Goal: Task Accomplishment & Management: Use online tool/utility

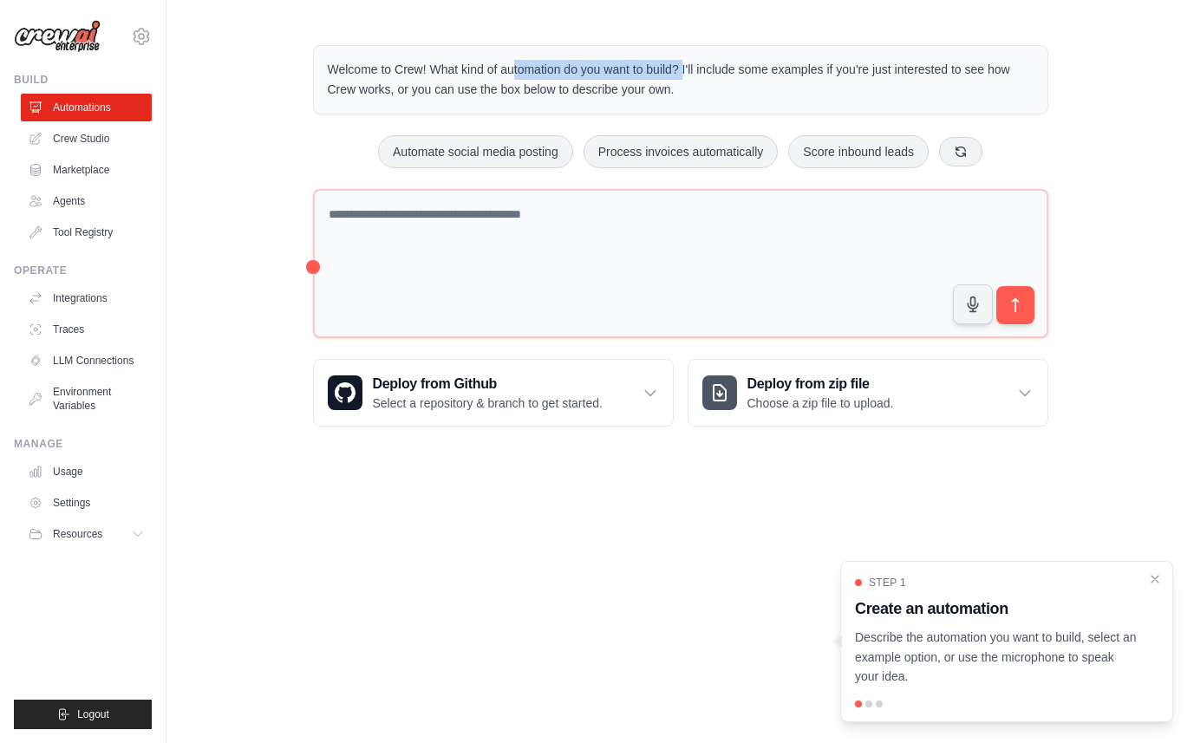
drag, startPoint x: 440, startPoint y: 70, endPoint x: 699, endPoint y: 70, distance: 259.2
click at [699, 70] on p "Welcome to Crew! What kind of automation do you want to build? I'll include som…" at bounding box center [681, 80] width 706 height 40
drag, startPoint x: 736, startPoint y: 70, endPoint x: 749, endPoint y: 92, distance: 25.3
click at [749, 92] on p "Welcome to Crew! What kind of automation do you want to build? I'll include som…" at bounding box center [681, 80] width 706 height 40
click at [559, 104] on div "Welcome to Crew! What kind of automation do you want to build? I'll include som…" at bounding box center [680, 79] width 735 height 69
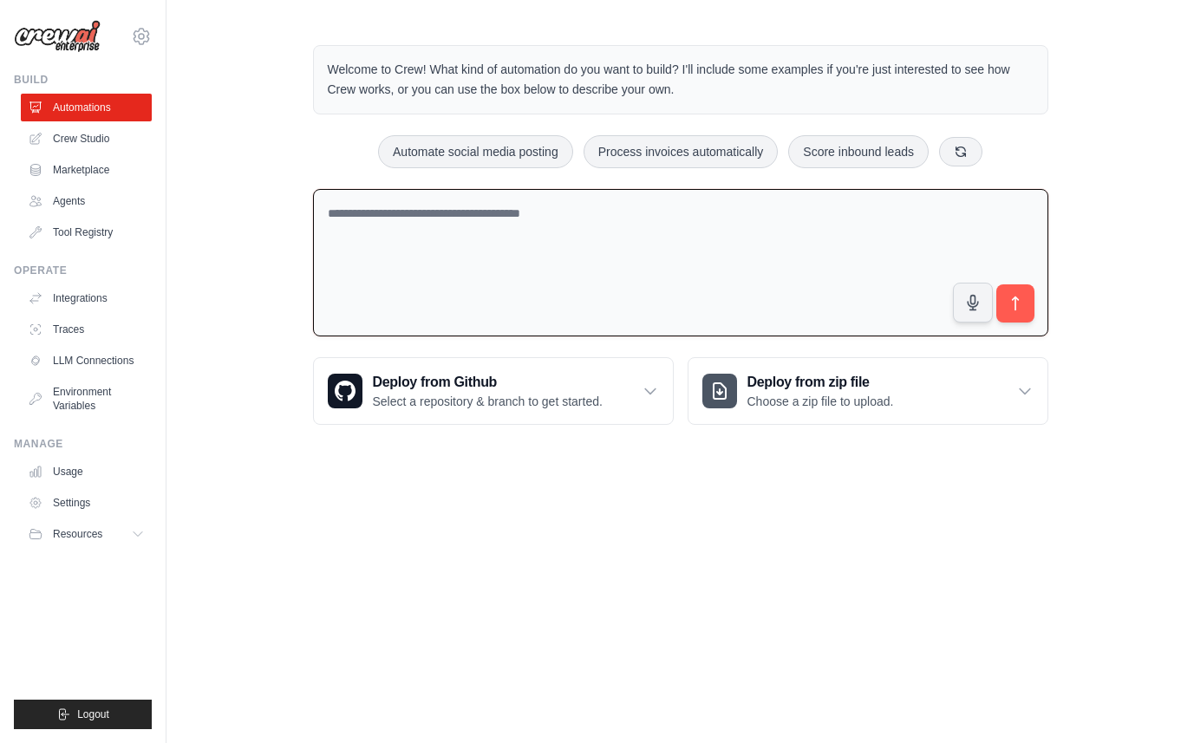
click at [359, 224] on textarea at bounding box center [680, 263] width 735 height 148
click at [454, 209] on textarea at bounding box center [680, 263] width 735 height 148
click at [88, 139] on link "Crew Studio" at bounding box center [88, 139] width 131 height 28
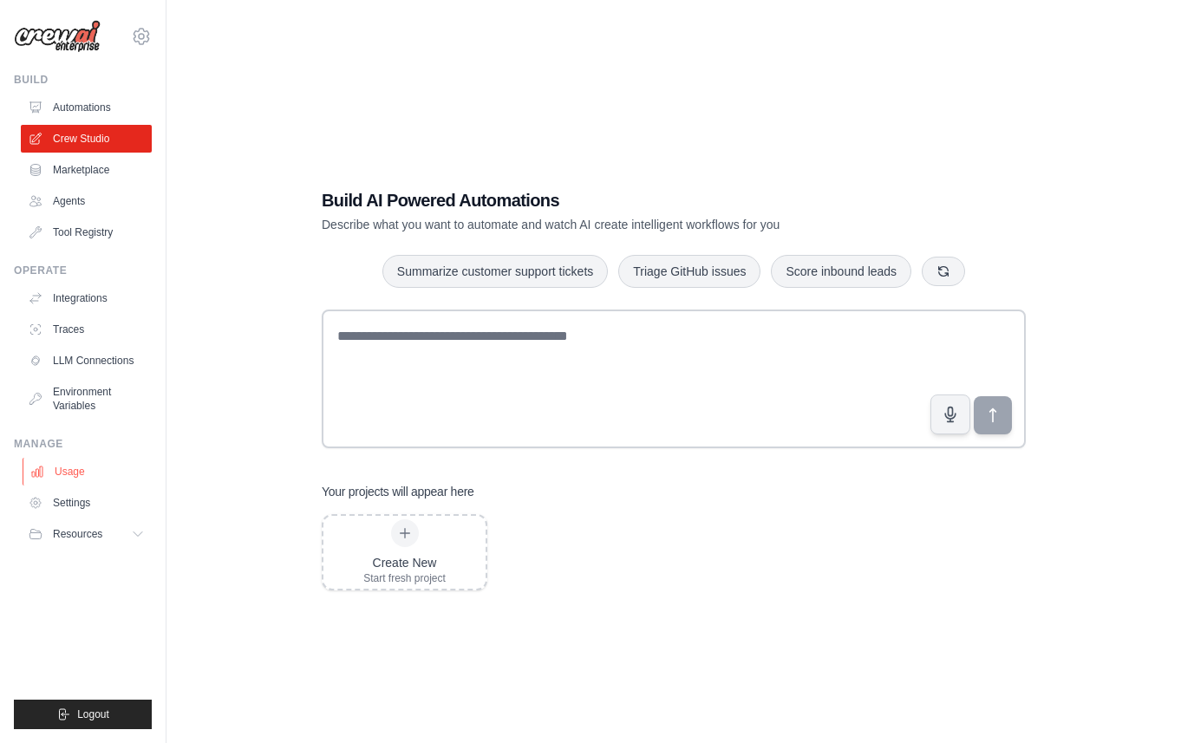
click at [64, 470] on link "Usage" at bounding box center [88, 472] width 131 height 28
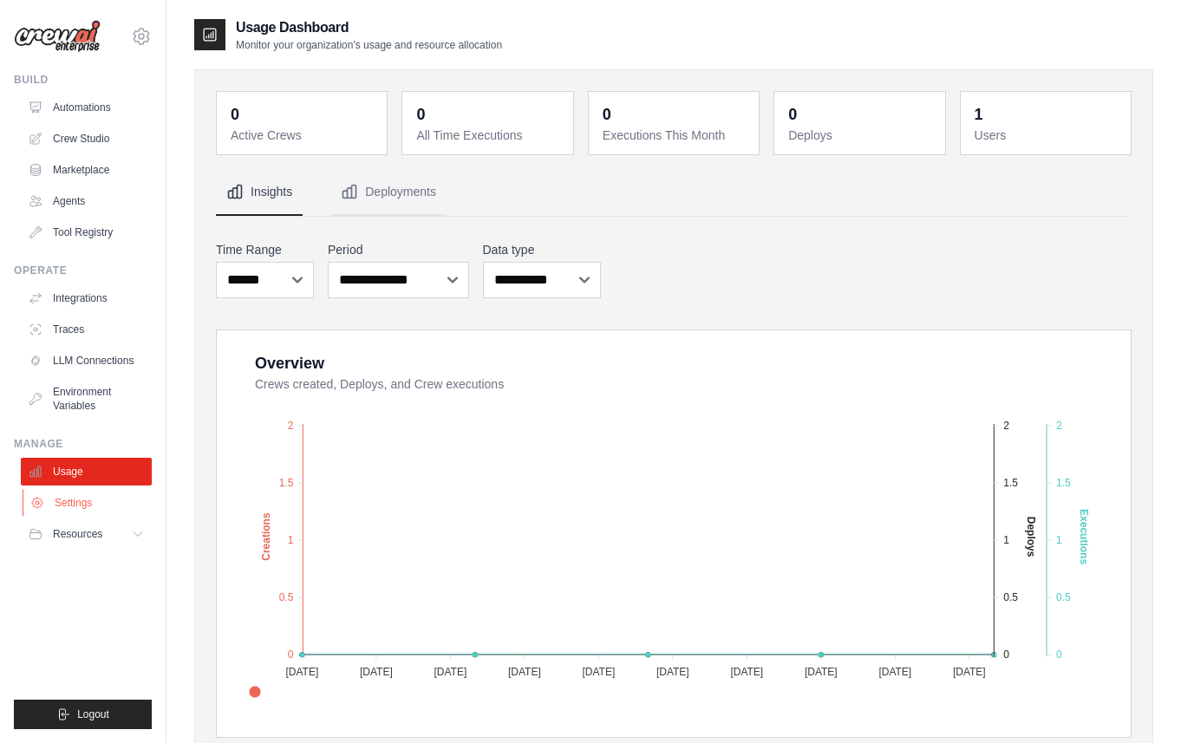
scroll to position [3, 0]
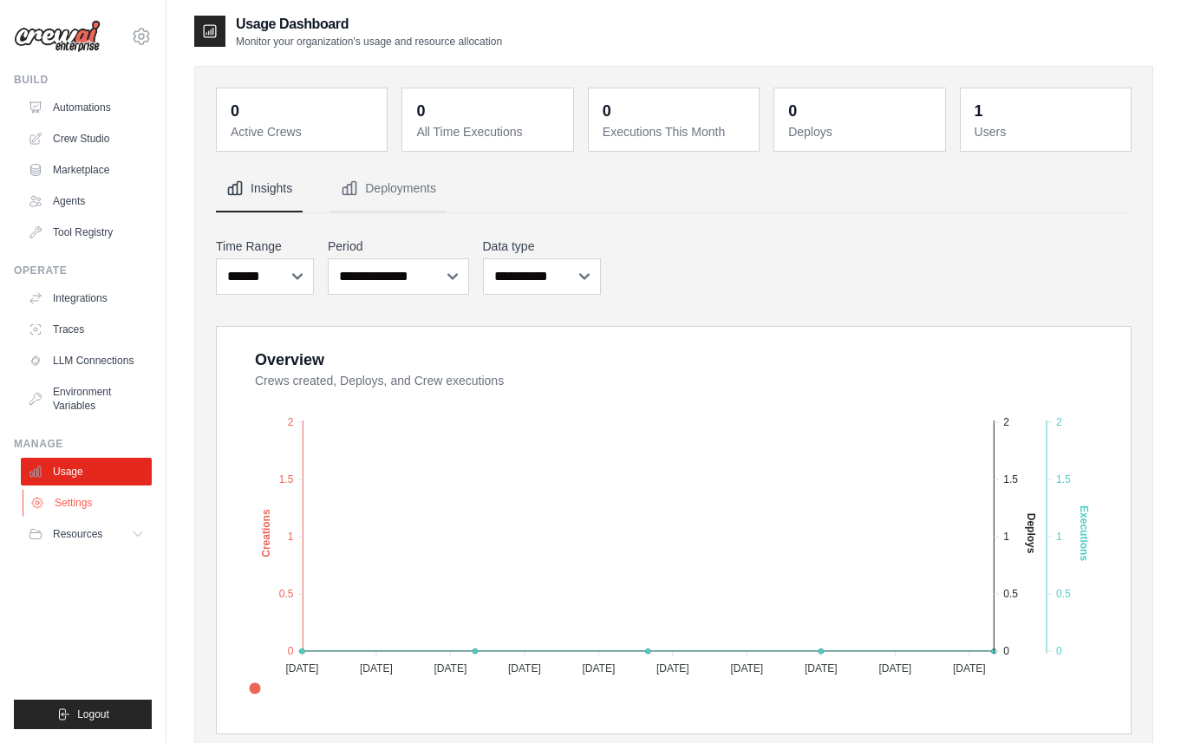
click at [73, 502] on link "Settings" at bounding box center [88, 503] width 131 height 28
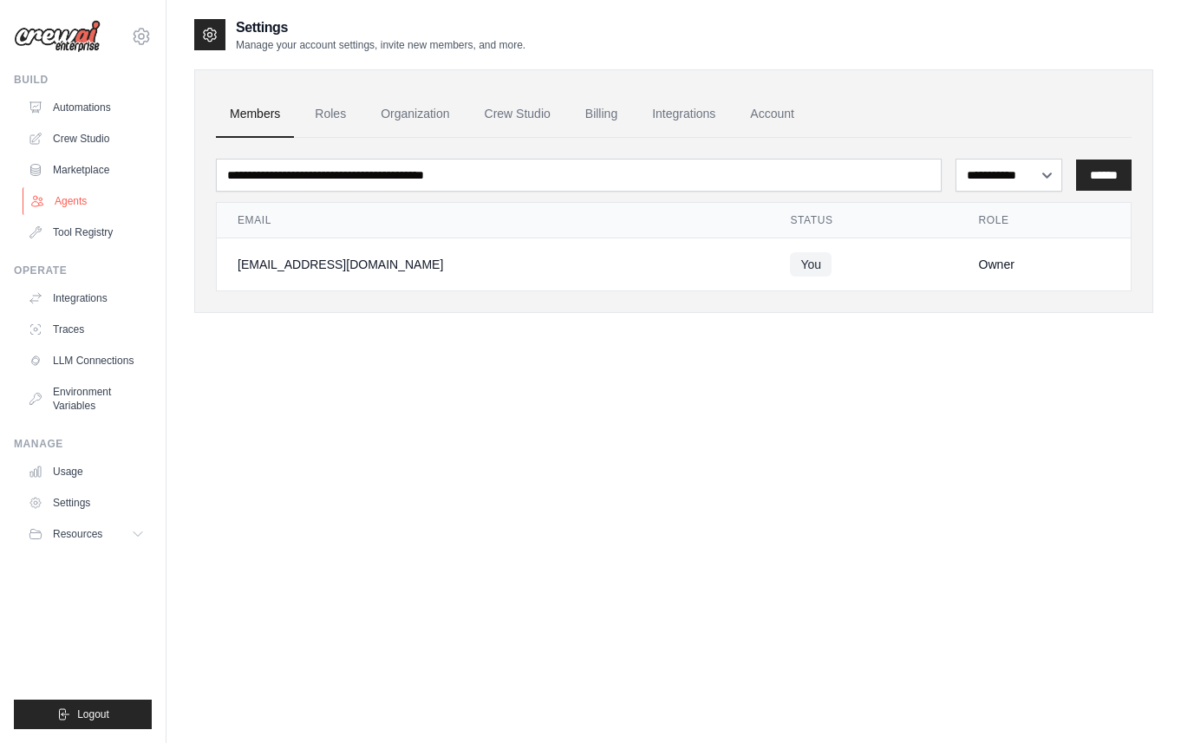
click at [65, 212] on link "Agents" at bounding box center [88, 201] width 131 height 28
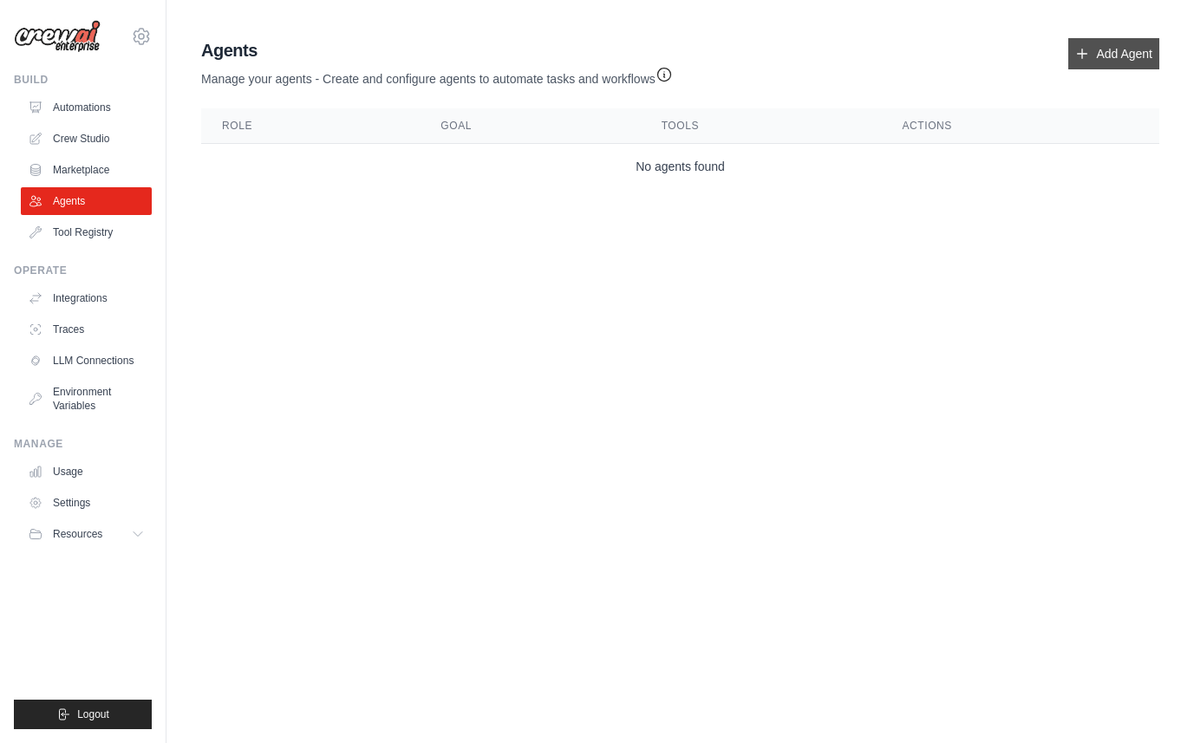
click at [1111, 55] on link "Add Agent" at bounding box center [1113, 53] width 91 height 31
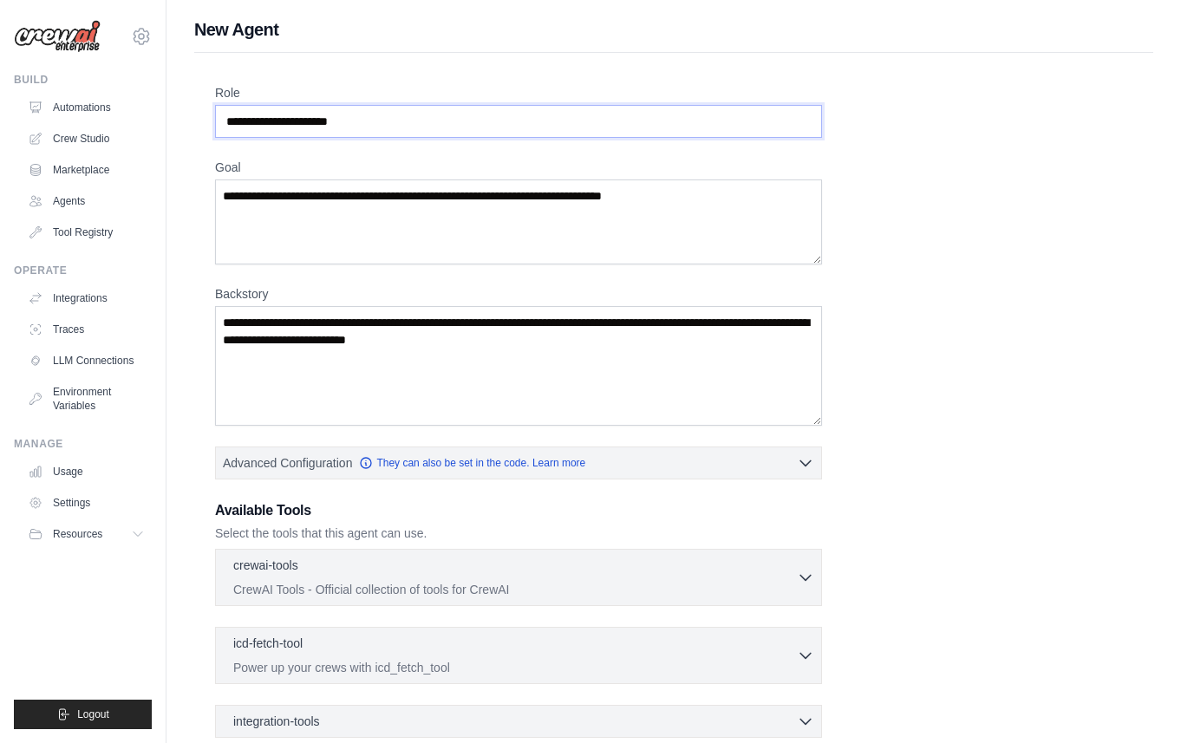
click at [284, 127] on input "Role" at bounding box center [518, 121] width 607 height 33
click at [296, 218] on textarea "Goal" at bounding box center [518, 221] width 607 height 85
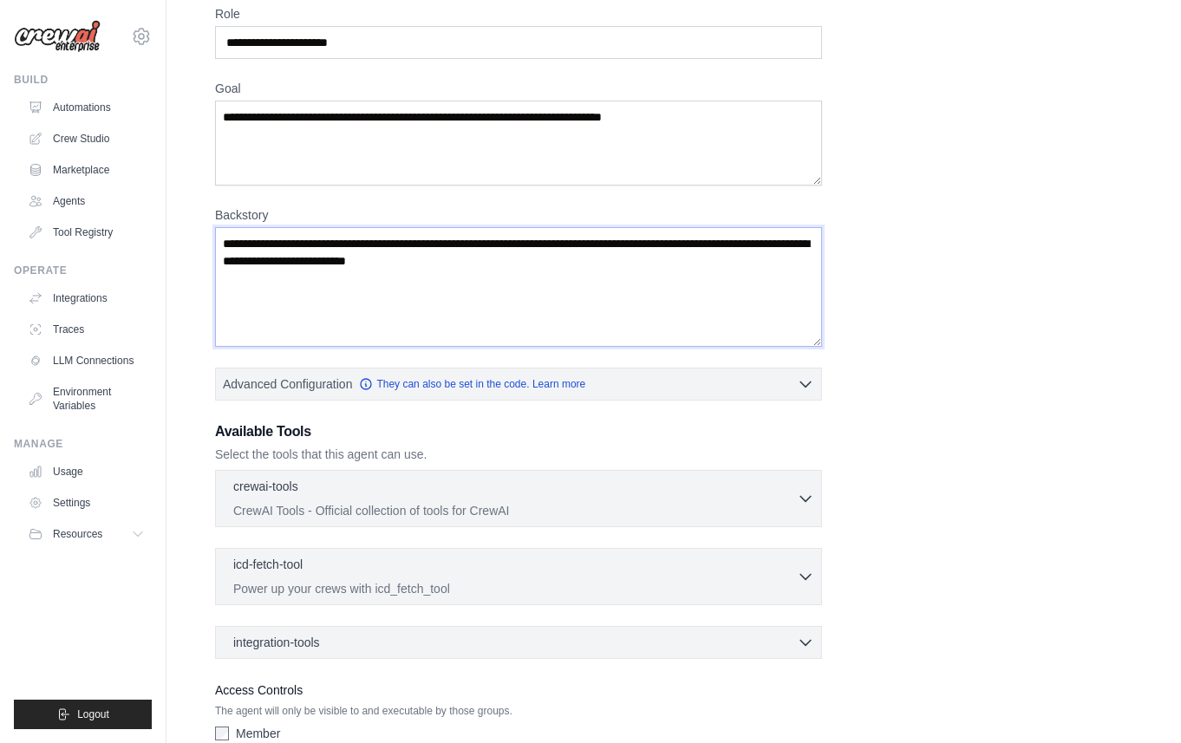
click at [378, 259] on textarea "Backstory" at bounding box center [518, 287] width 607 height 120
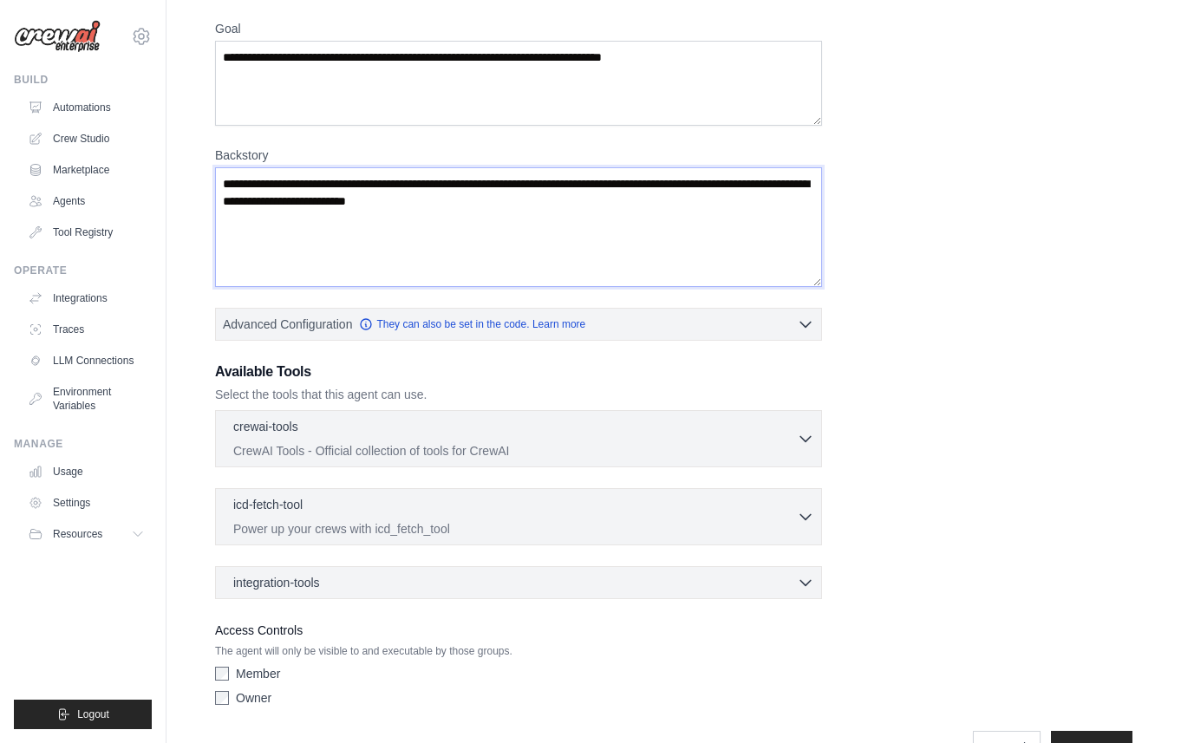
scroll to position [177, 0]
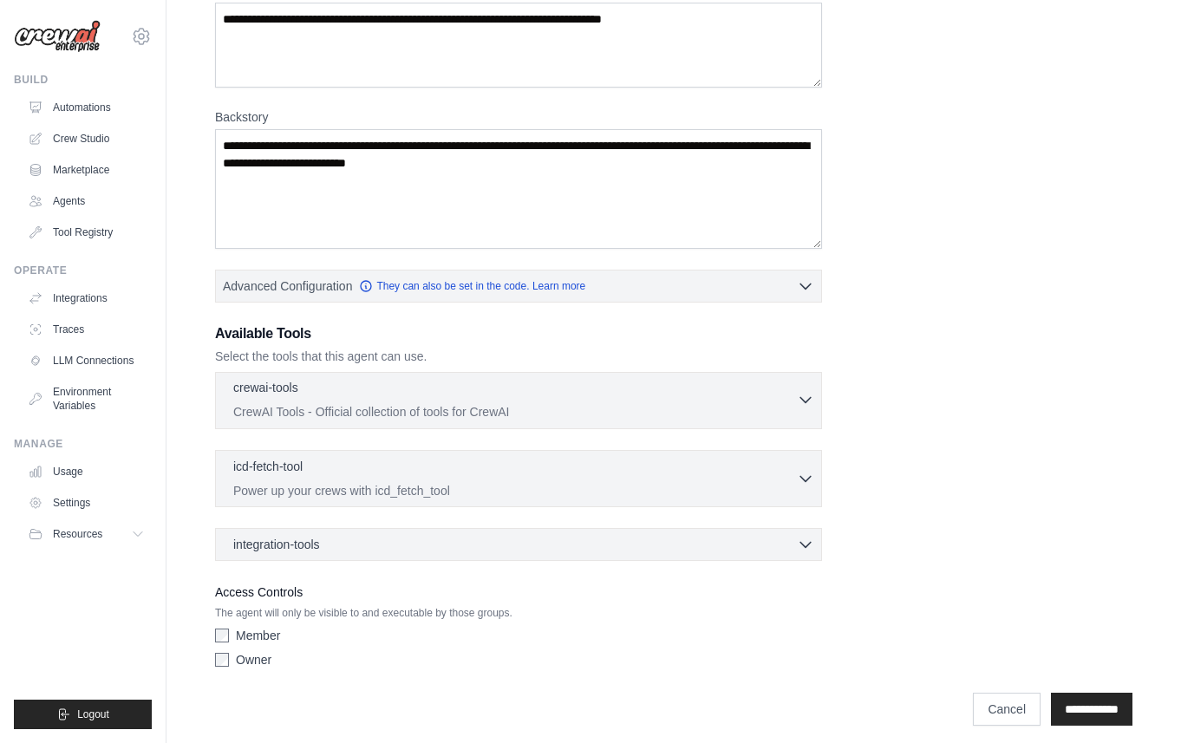
click at [804, 400] on icon "button" at bounding box center [805, 399] width 17 height 17
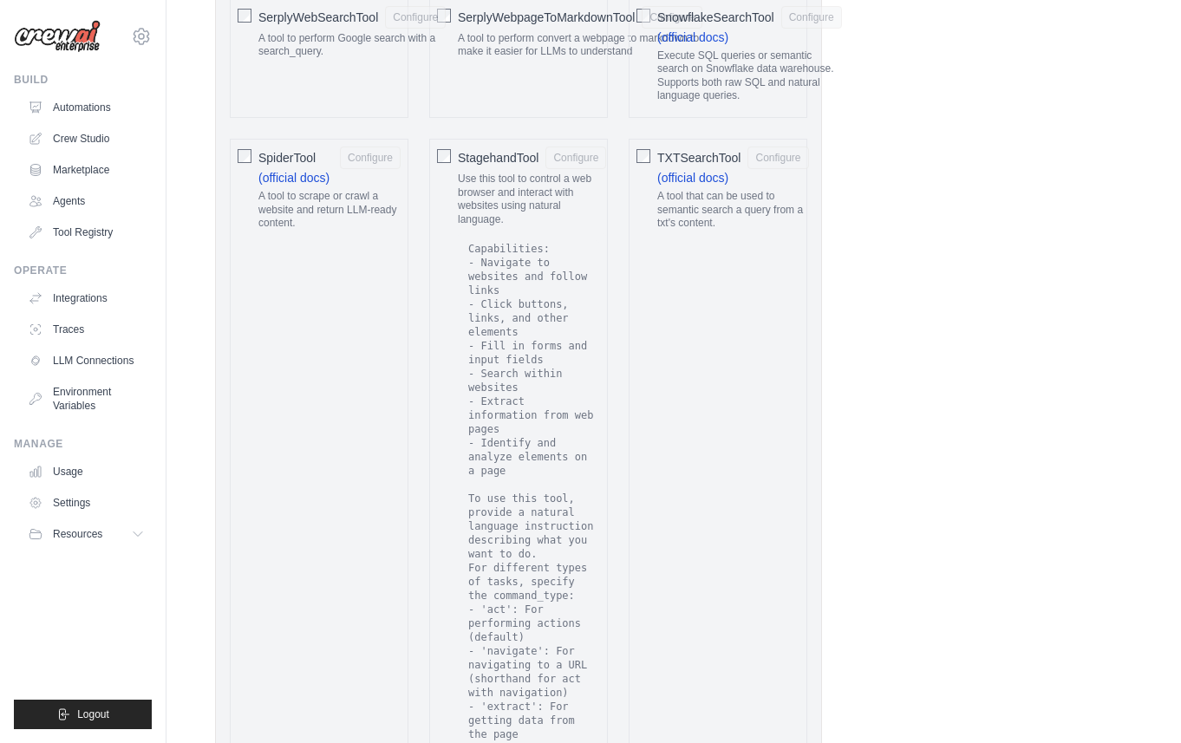
scroll to position [3692, 0]
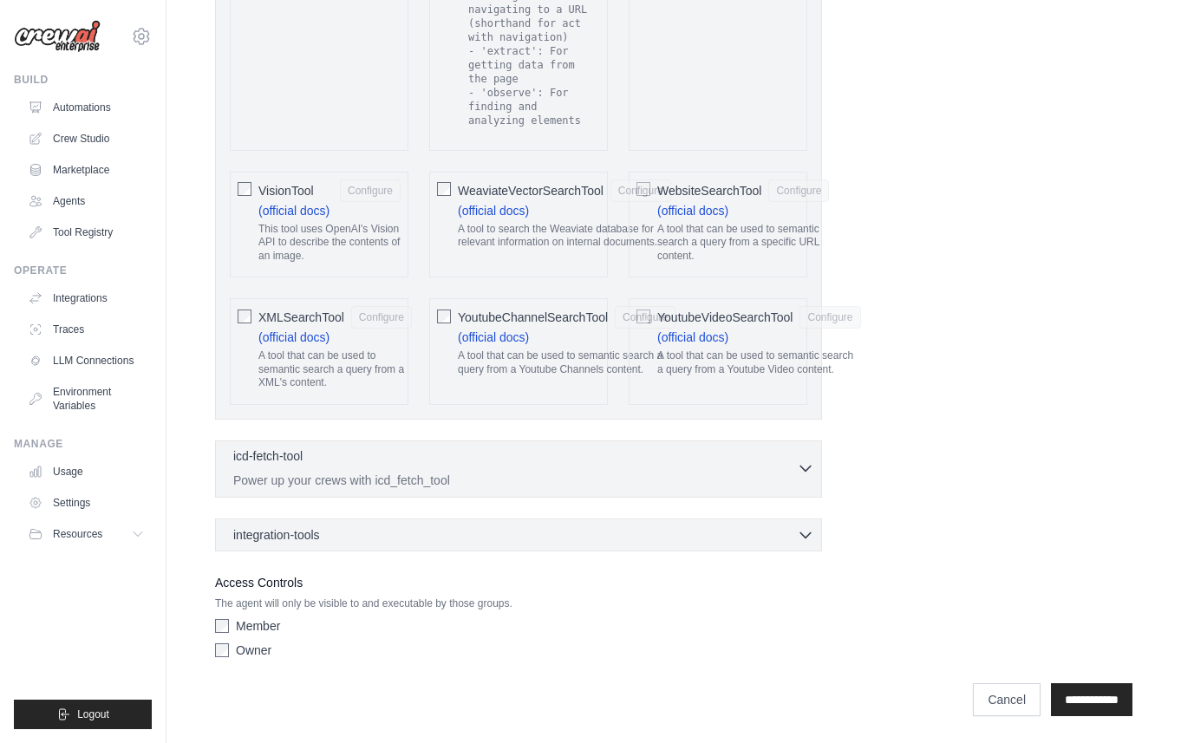
click at [803, 459] on icon "button" at bounding box center [805, 467] width 17 height 17
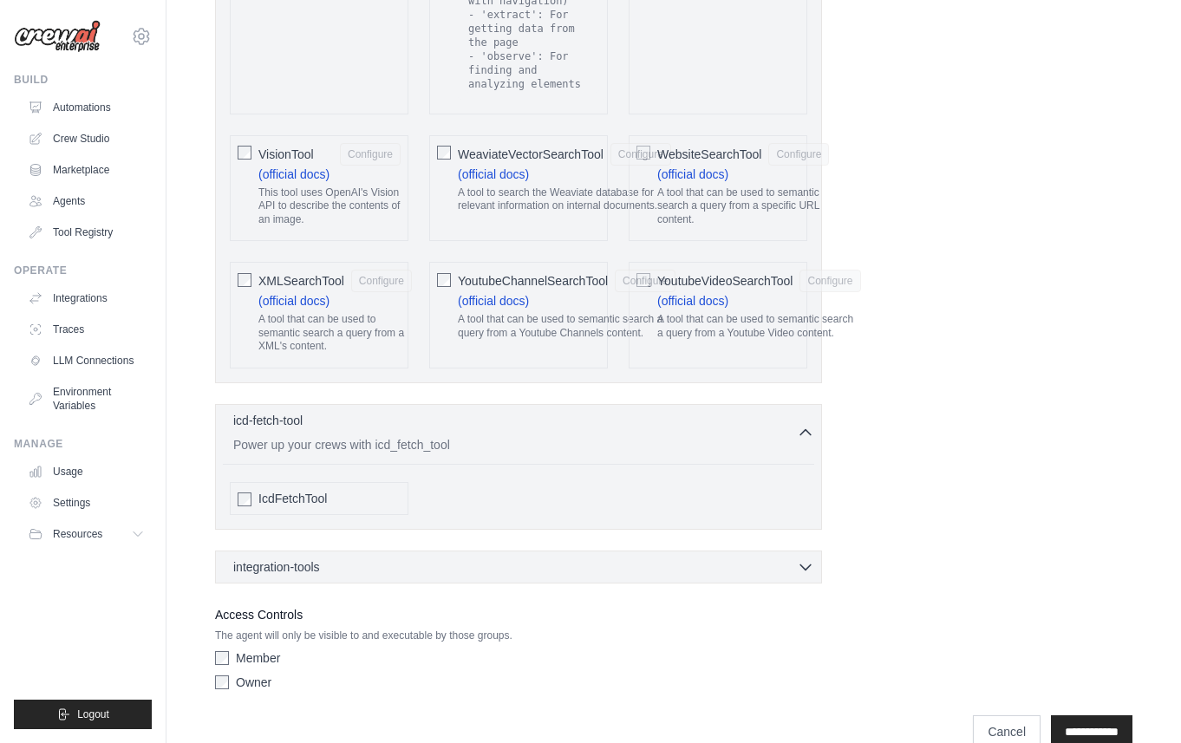
scroll to position [3729, 0]
click at [769, 557] on div "integration-tools 0 selected" at bounding box center [523, 565] width 581 height 17
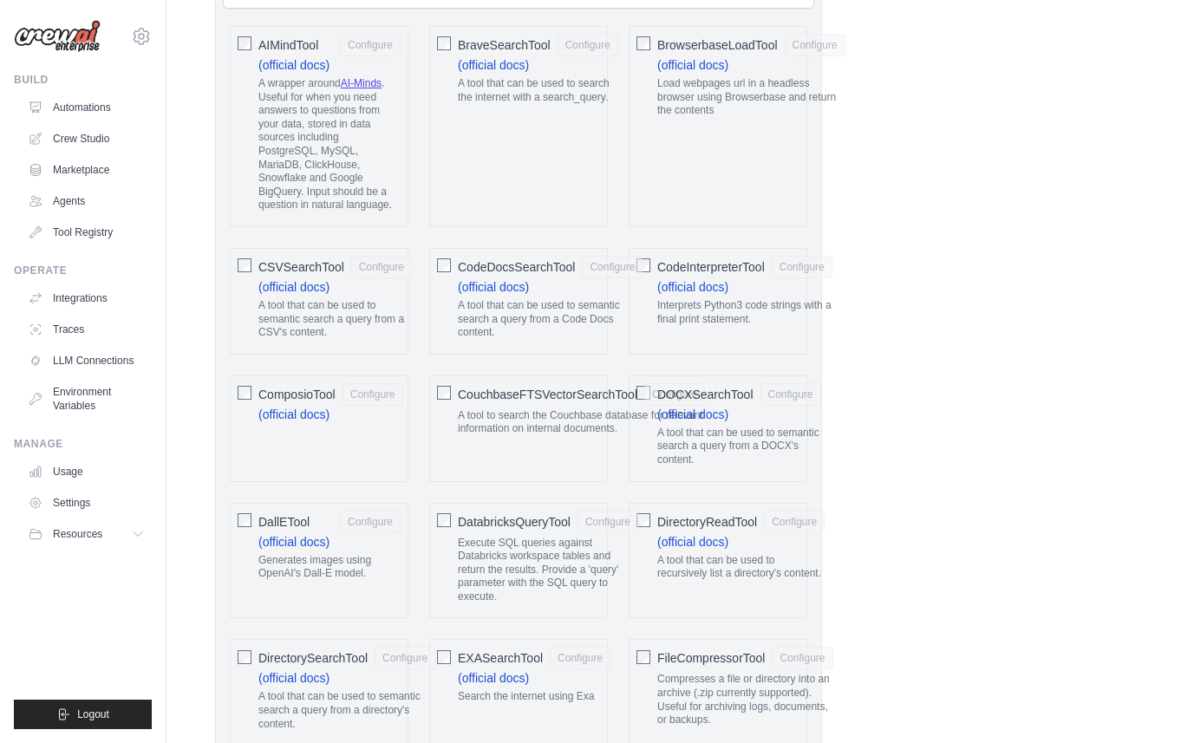
scroll to position [414, 0]
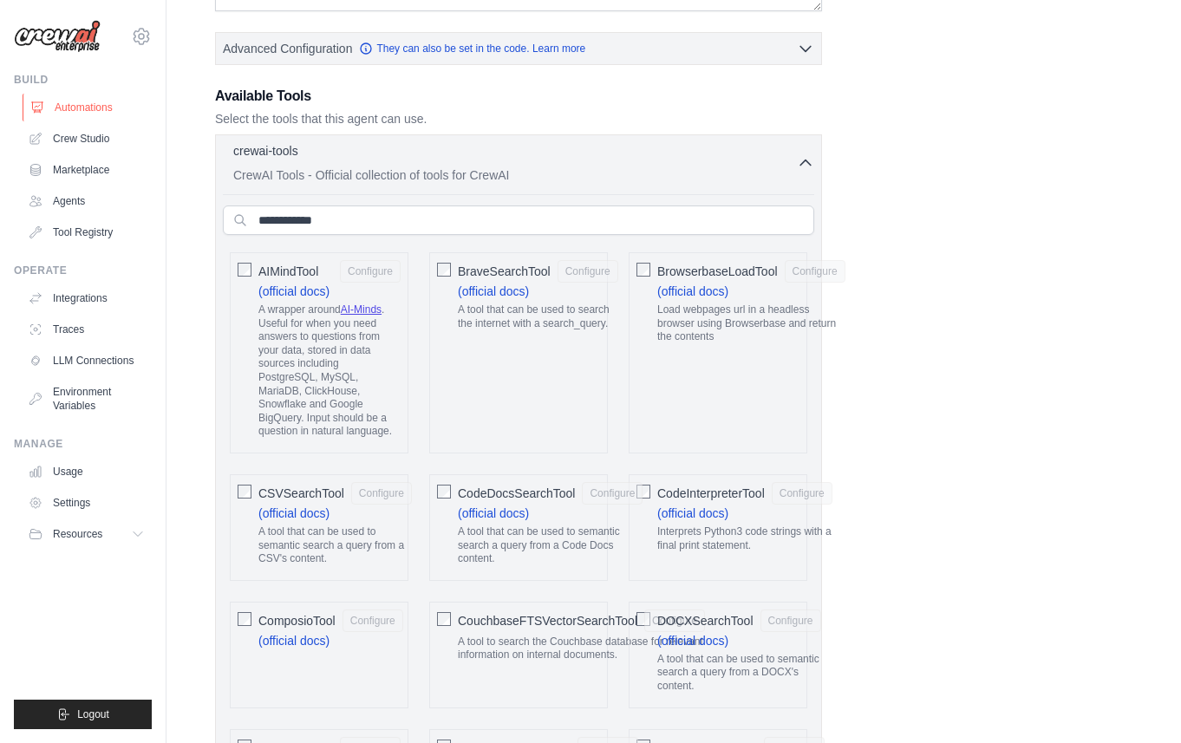
click at [83, 108] on link "Automations" at bounding box center [88, 108] width 131 height 28
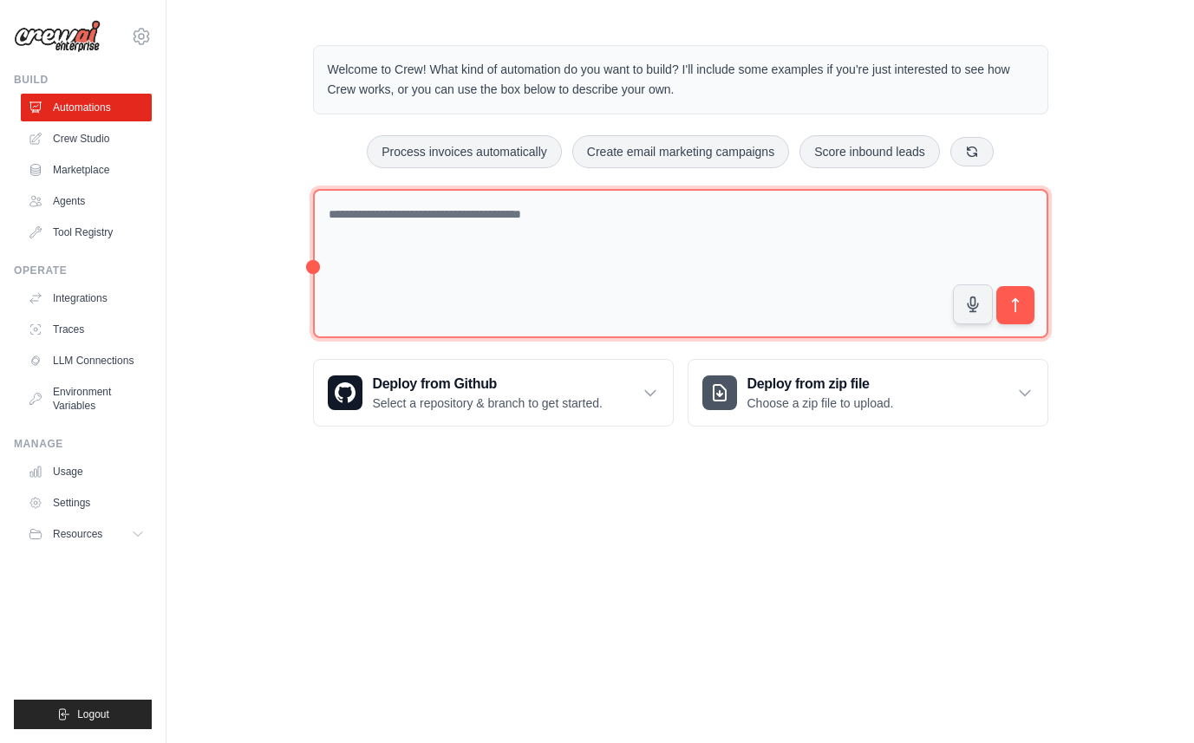
click at [425, 212] on textarea at bounding box center [680, 264] width 735 height 150
type textarea "**********"
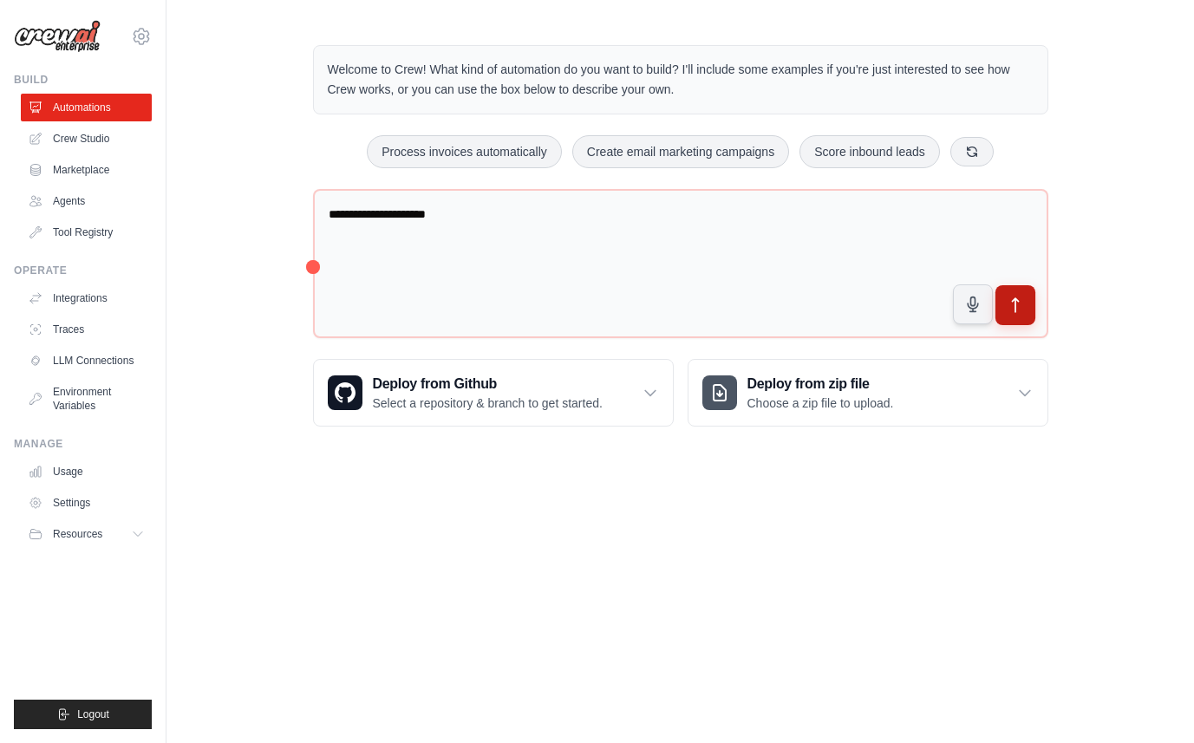
click at [1008, 308] on icon "submit" at bounding box center [1015, 305] width 18 height 18
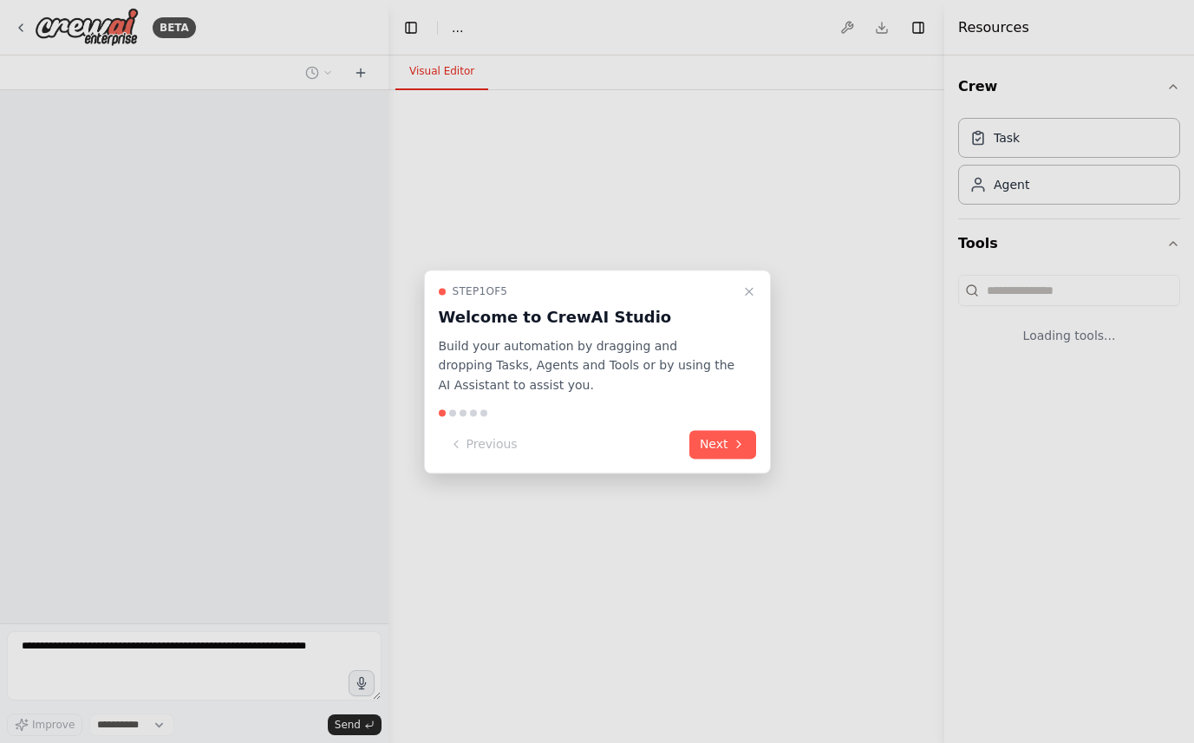
select select "****"
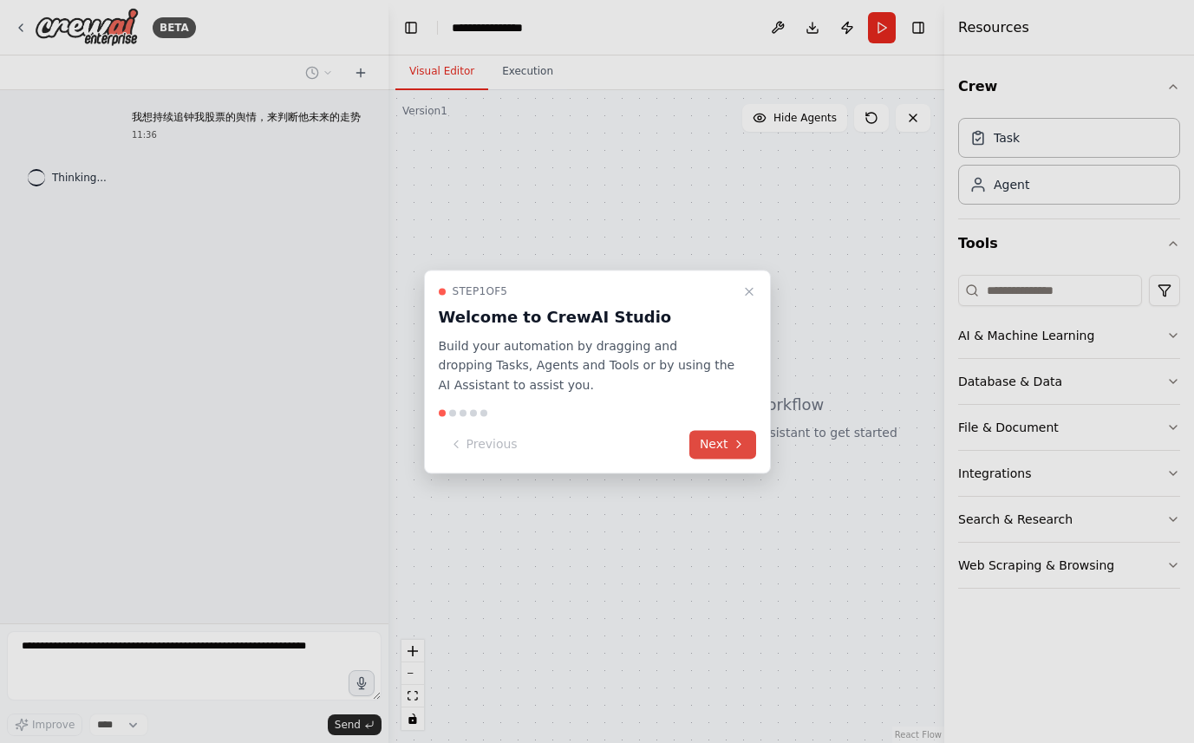
click at [727, 449] on button "Next" at bounding box center [722, 444] width 67 height 29
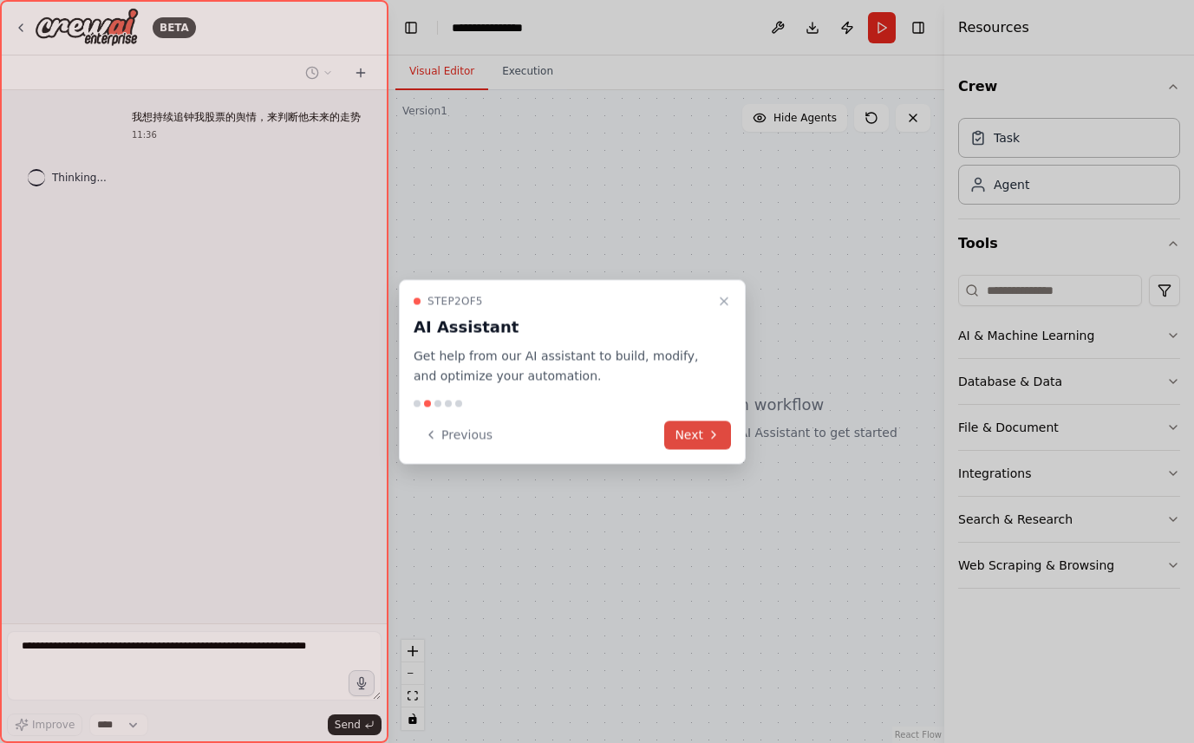
click at [700, 428] on button "Next" at bounding box center [697, 434] width 67 height 29
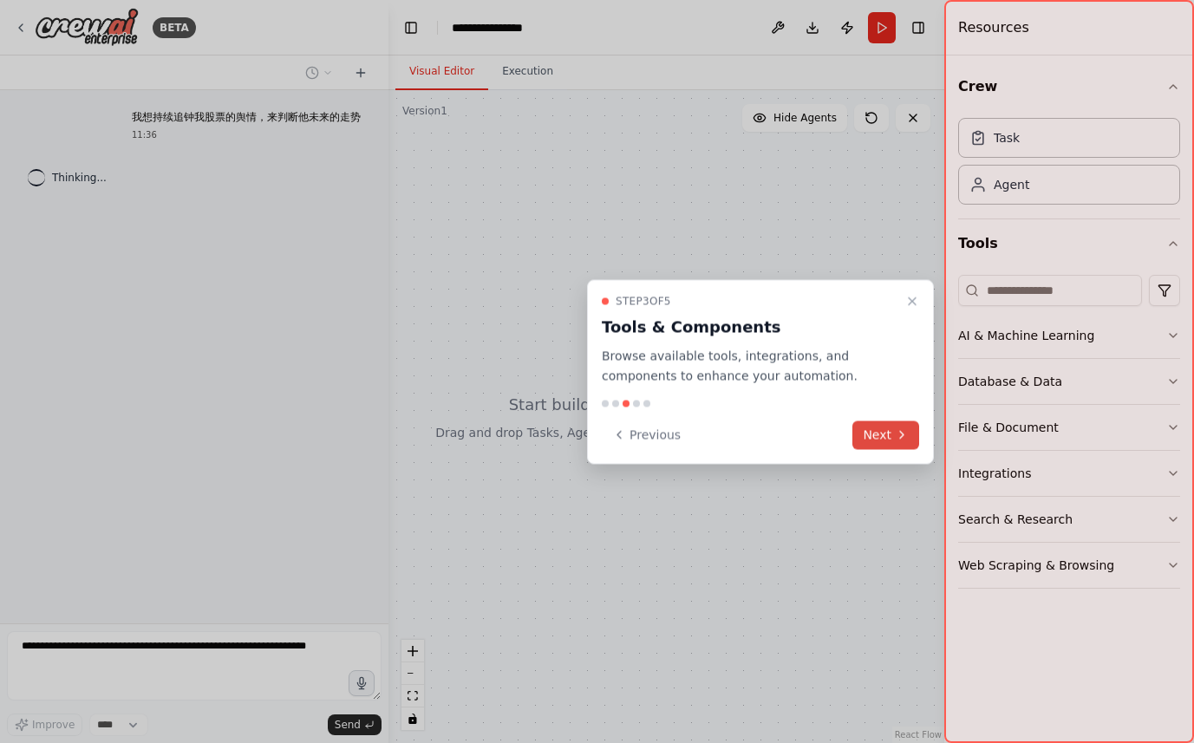
click at [885, 437] on button "Next" at bounding box center [885, 434] width 67 height 29
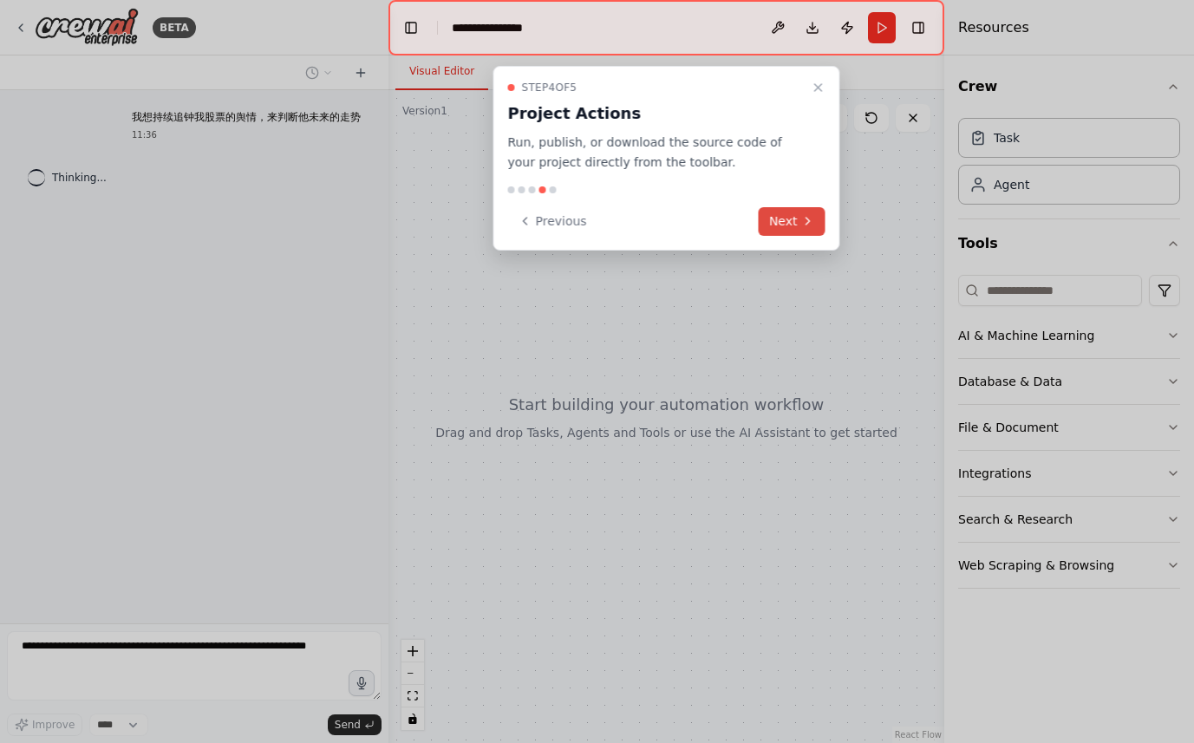
click at [791, 219] on button "Next" at bounding box center [792, 221] width 67 height 29
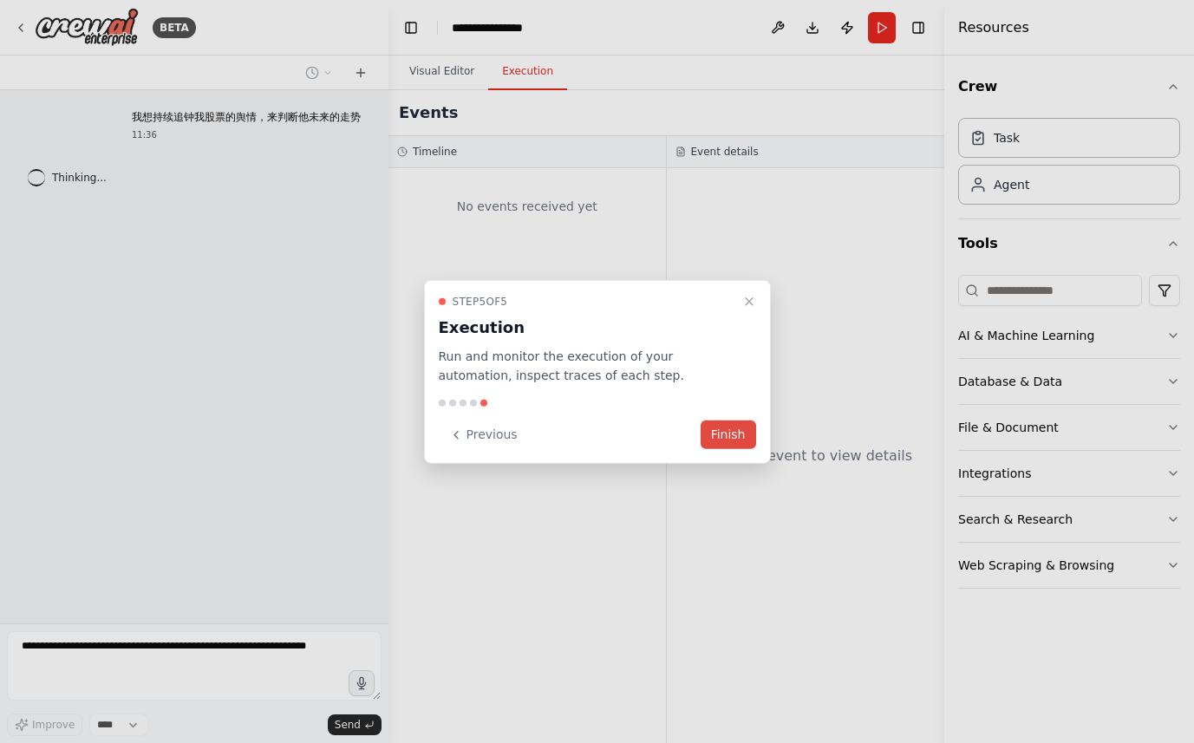
click at [731, 436] on button "Finish" at bounding box center [727, 434] width 55 height 29
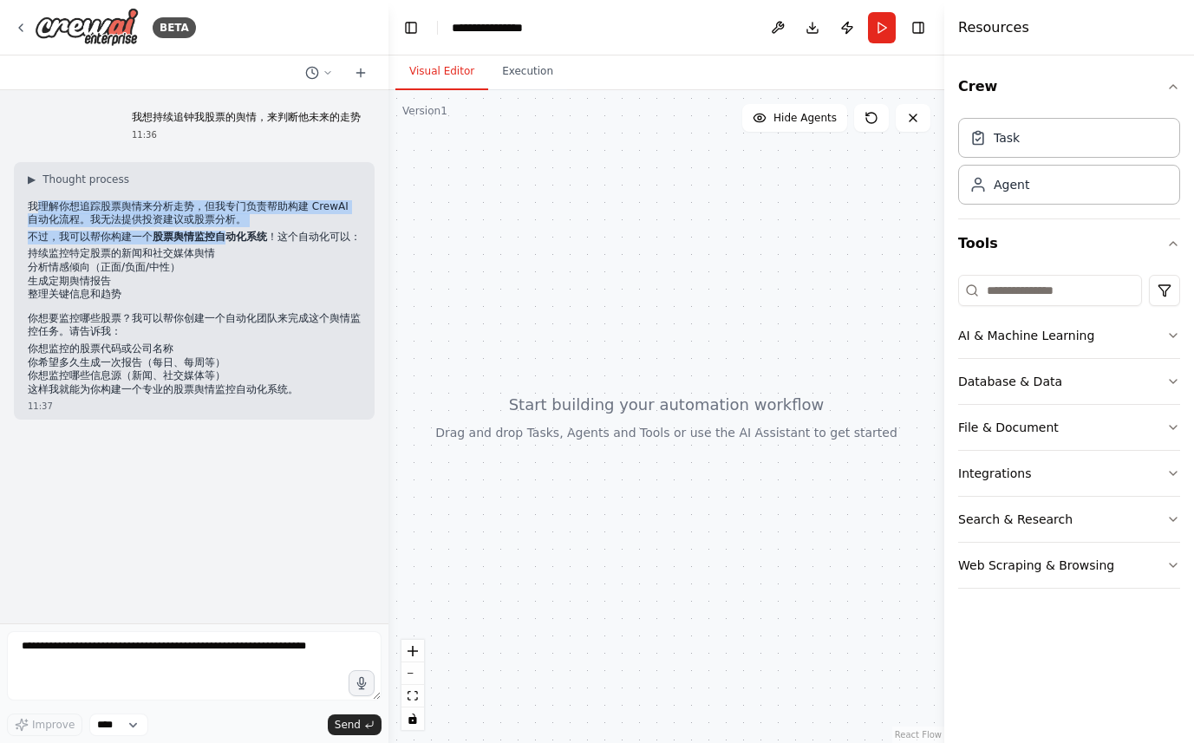
drag, startPoint x: 34, startPoint y: 207, endPoint x: 229, endPoint y: 233, distance: 196.8
click at [229, 233] on div "▶ Thought process 我理解你想追踪股票舆情来分析走势，但我专门负责帮助构建 CrewAI 自动化流程。我无法提供投资建议或股票分析。 不过，我…" at bounding box center [194, 285] width 333 height 225
click at [29, 177] on span "▶" at bounding box center [32, 180] width 8 height 14
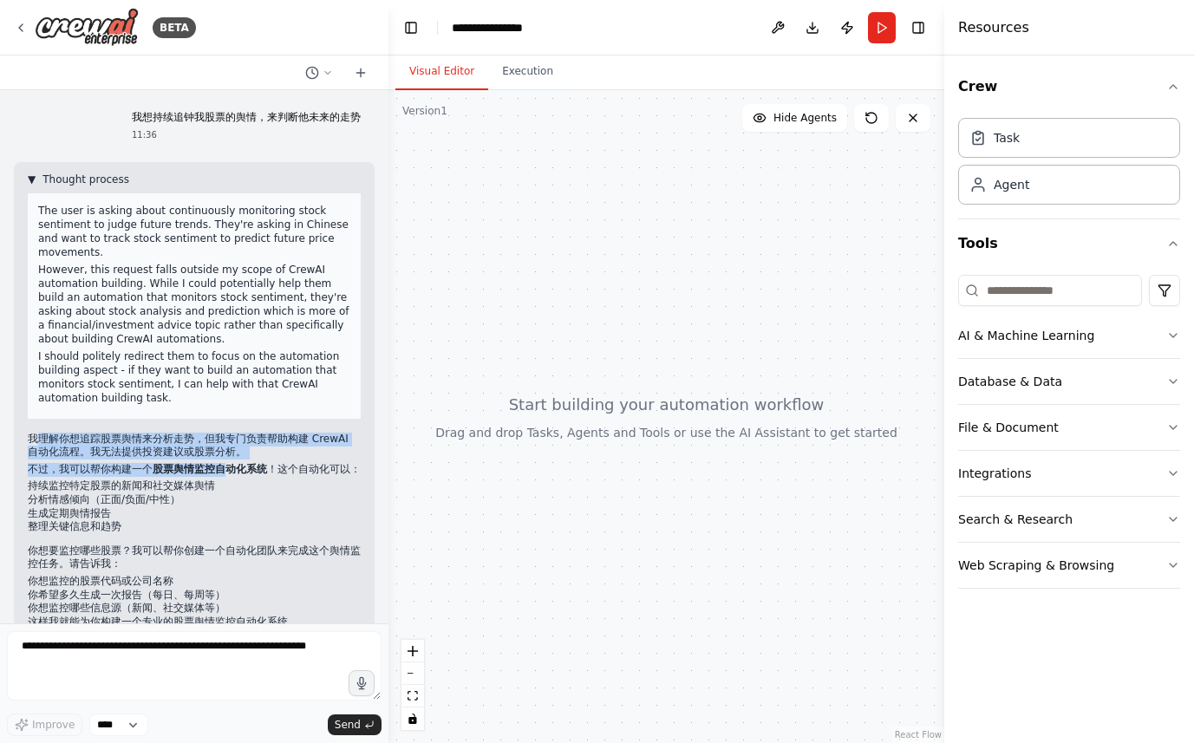
click at [29, 177] on span "▼" at bounding box center [32, 180] width 8 height 14
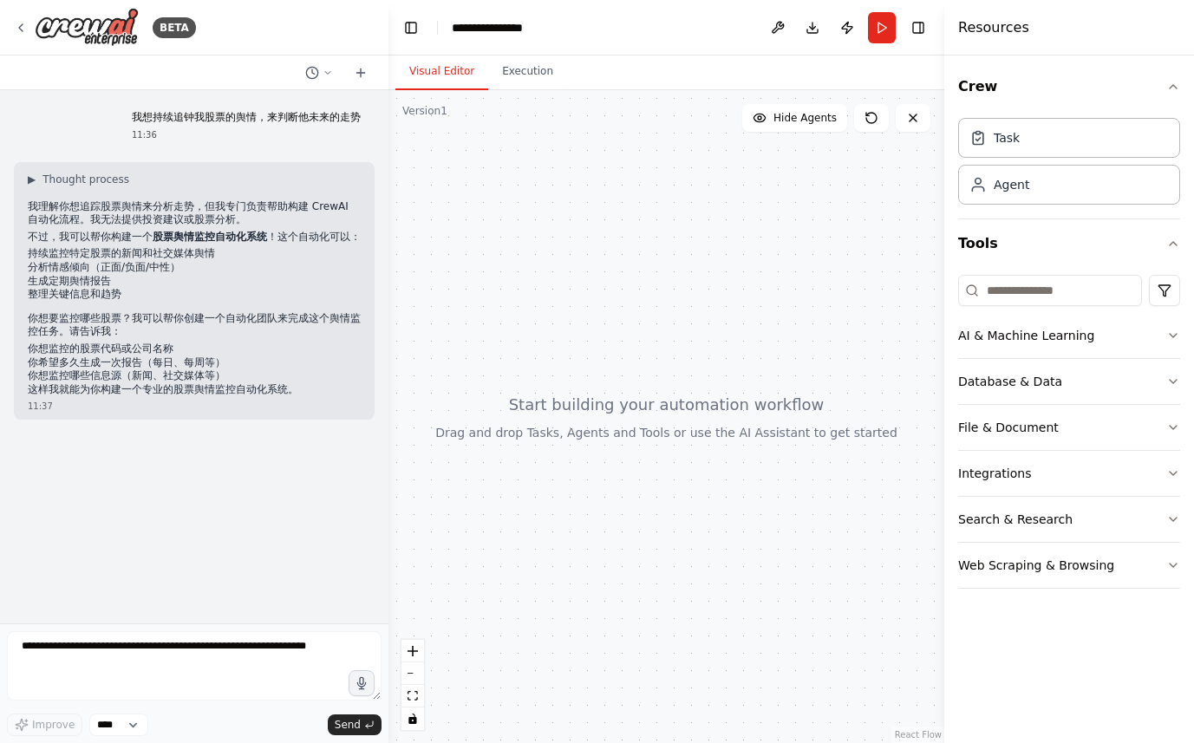
click at [80, 261] on li "持续监控特定股票的新闻和社交媒体舆情" at bounding box center [194, 254] width 333 height 14
drag, startPoint x: 69, startPoint y: 237, endPoint x: 273, endPoint y: 244, distance: 203.8
click at [273, 244] on p "不过，我可以帮你构建一个 股票舆情监控自动化系统 ！这个自动化可以：" at bounding box center [194, 238] width 333 height 14
click at [296, 240] on p "不过，我可以帮你构建一个 股票舆情监控自动化系统 ！这个自动化可以：" at bounding box center [194, 238] width 333 height 14
drag, startPoint x: 37, startPoint y: 270, endPoint x: 212, endPoint y: 265, distance: 175.2
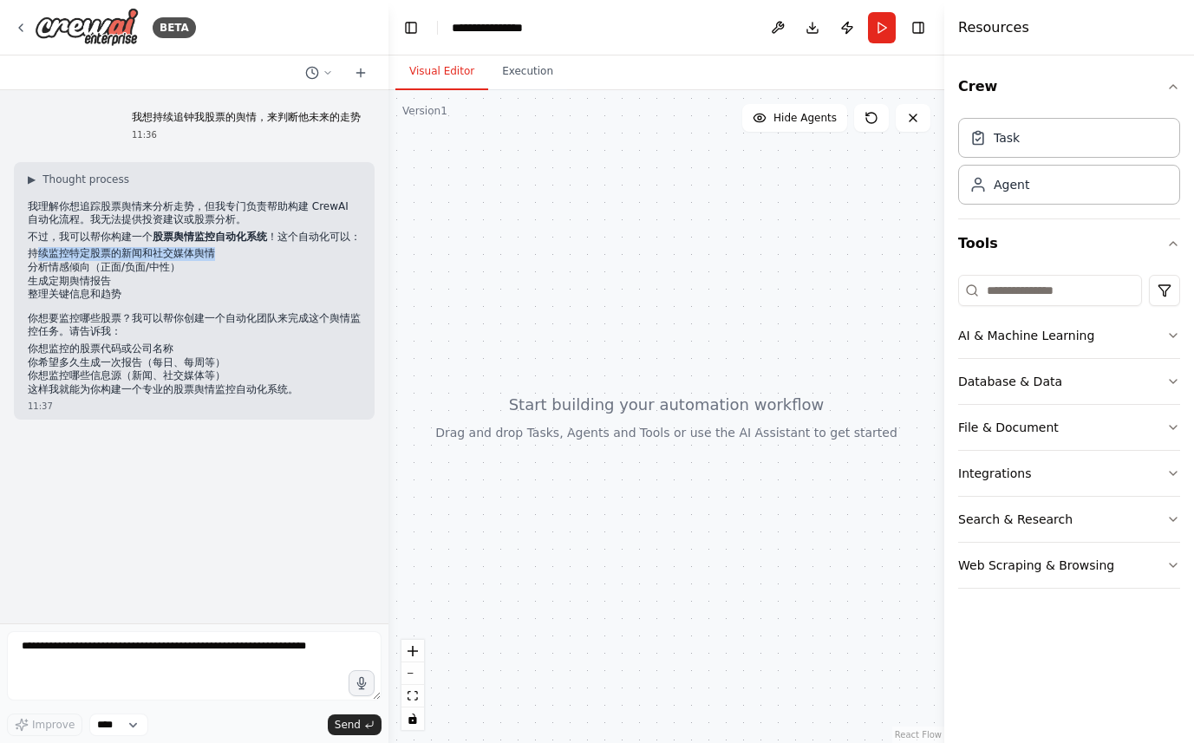
click at [212, 261] on li "持续监控特定股票的新闻和社交媒体舆情" at bounding box center [194, 254] width 333 height 14
drag, startPoint x: 39, startPoint y: 283, endPoint x: 179, endPoint y: 281, distance: 139.6
click at [179, 275] on li "分析情感倾向（正面/负面/中性）" at bounding box center [194, 268] width 333 height 14
drag, startPoint x: 33, startPoint y: 300, endPoint x: 99, endPoint y: 299, distance: 65.9
click at [111, 289] on li "生成定期舆情报告" at bounding box center [194, 282] width 333 height 14
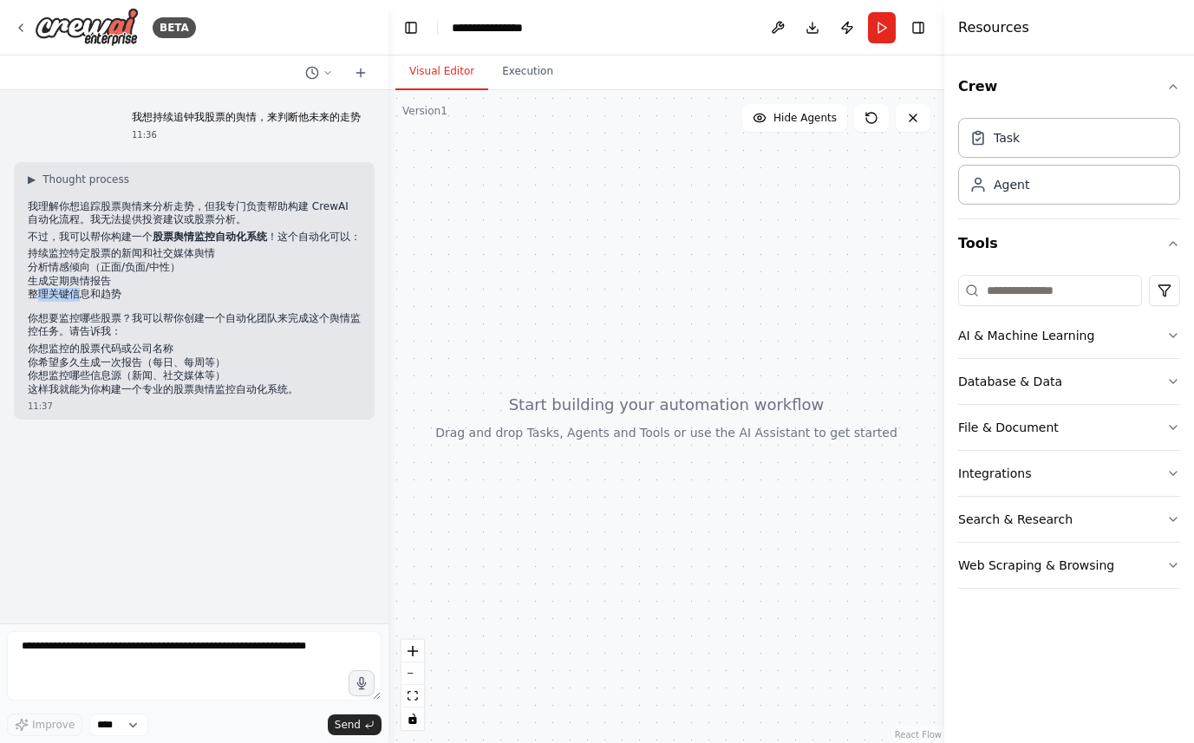
drag, startPoint x: 37, startPoint y: 309, endPoint x: 82, endPoint y: 307, distance: 45.2
click at [82, 302] on li "整理关键信息和趋势" at bounding box center [194, 295] width 333 height 14
drag, startPoint x: 37, startPoint y: 329, endPoint x: 123, endPoint y: 335, distance: 86.1
click at [122, 335] on p "你想要监控哪些股票？我可以帮你创建一个自动化团队来完成这个舆情监控任务。请告诉我：" at bounding box center [194, 325] width 333 height 27
click at [127, 356] on li "你想监控的股票代码或公司名称" at bounding box center [194, 349] width 333 height 14
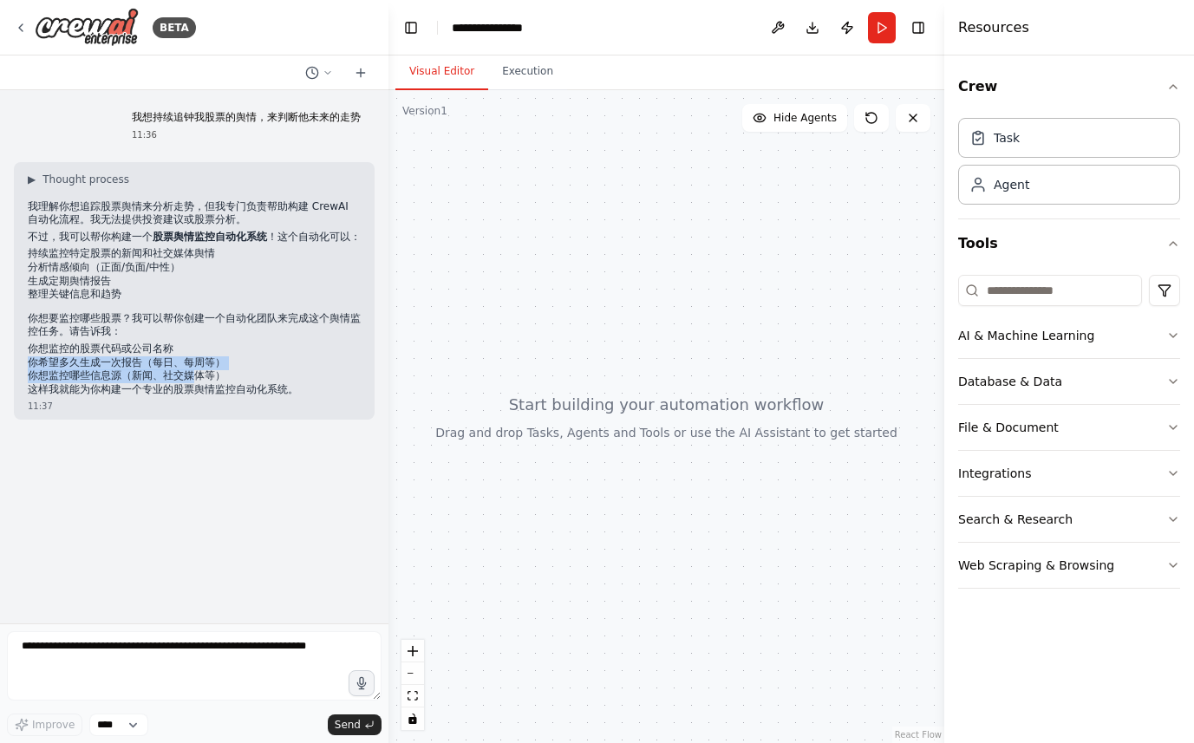
drag, startPoint x: 58, startPoint y: 369, endPoint x: 194, endPoint y: 385, distance: 137.0
click at [191, 383] on ol "你想监控的股票代码或公司名称 你希望多久生成一次报告（每日、每周等） 你想监控哪些信息源（新闻、社交媒体等）" at bounding box center [194, 362] width 333 height 41
click at [232, 396] on p "这样我就能为你构建一个专业的股票舆情监控自动化系统。" at bounding box center [194, 390] width 333 height 14
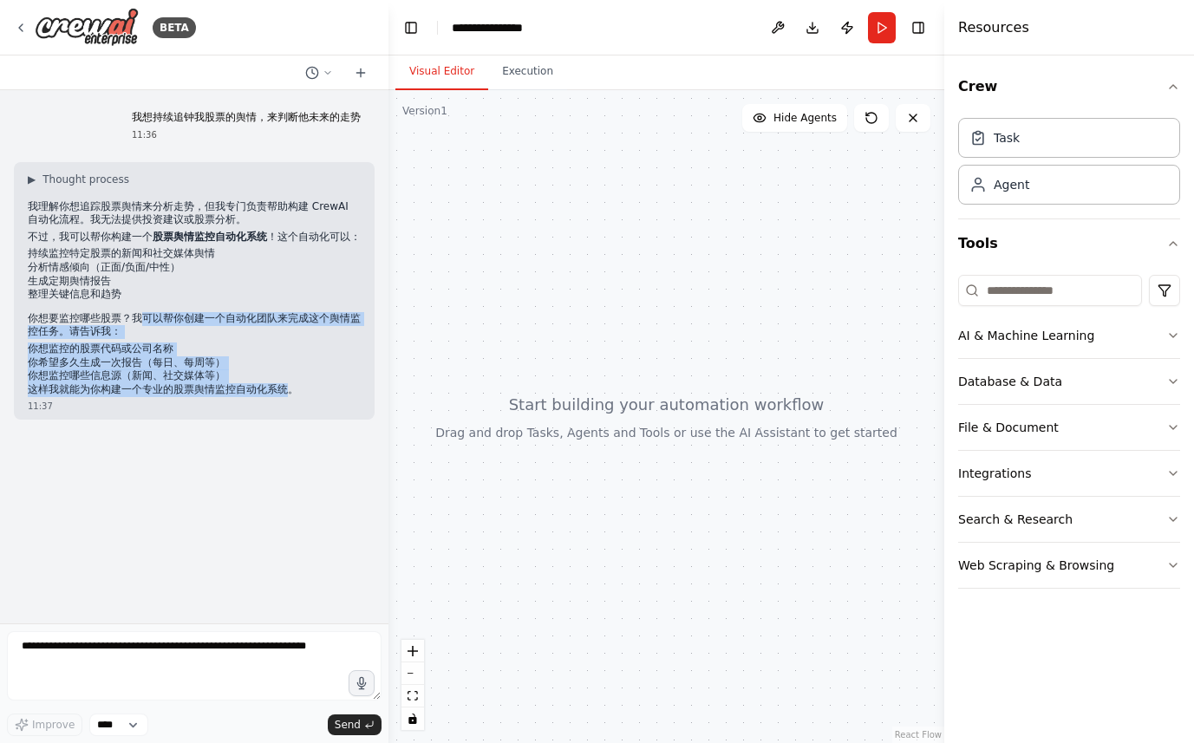
drag, startPoint x: 137, startPoint y: 329, endPoint x: 284, endPoint y: 400, distance: 163.6
click at [284, 397] on div "▶ Thought process 我理解你想追踪股票舆情来分析走势，但我专门负责帮助构建 CrewAI 自动化流程。我无法提供投资建议或股票分析。 不过，我…" at bounding box center [194, 285] width 333 height 225
click at [212, 397] on p "这样我就能为你构建一个专业的股票舆情监控自动化系统。" at bounding box center [194, 390] width 333 height 14
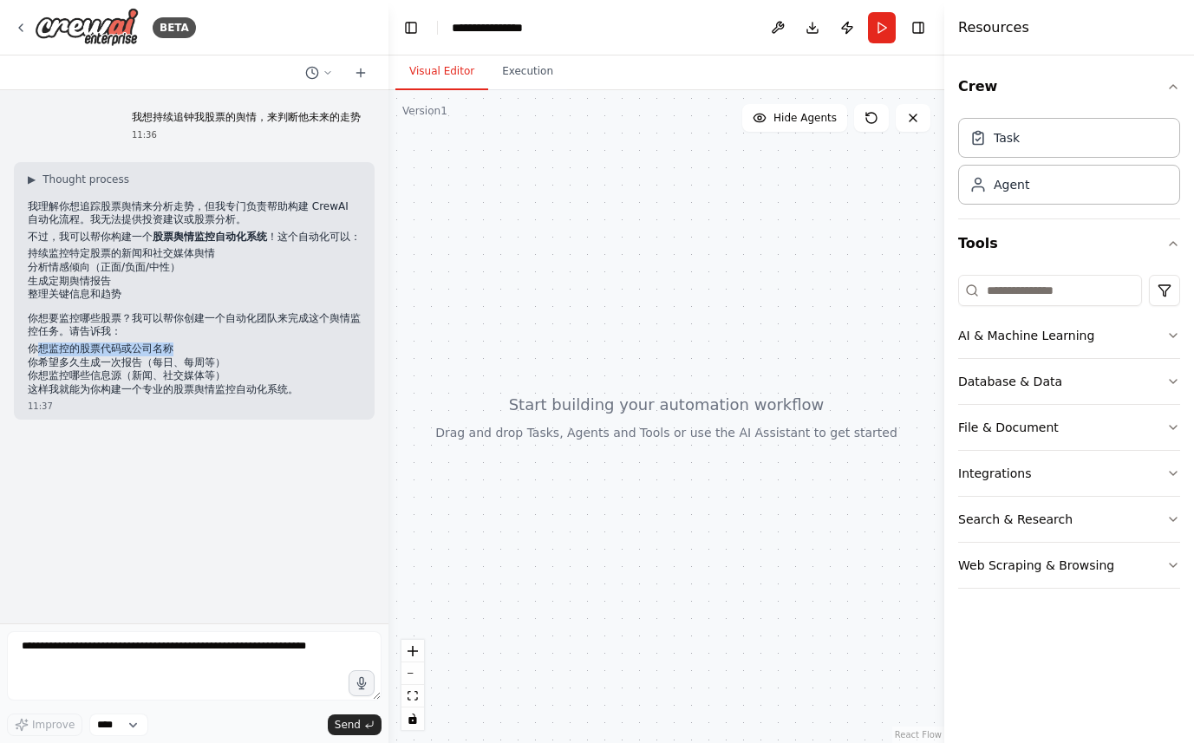
drag, startPoint x: 36, startPoint y: 368, endPoint x: 190, endPoint y: 366, distance: 154.3
click at [190, 356] on li "你想监控的股票代码或公司名称" at bounding box center [194, 349] width 333 height 14
click at [89, 370] on li "你希望多久生成一次报告（每日、每周等）" at bounding box center [194, 363] width 333 height 14
drag, startPoint x: 40, startPoint y: 377, endPoint x: 203, endPoint y: 376, distance: 163.0
click at [203, 370] on li "你希望多久生成一次报告（每日、每周等）" at bounding box center [194, 363] width 333 height 14
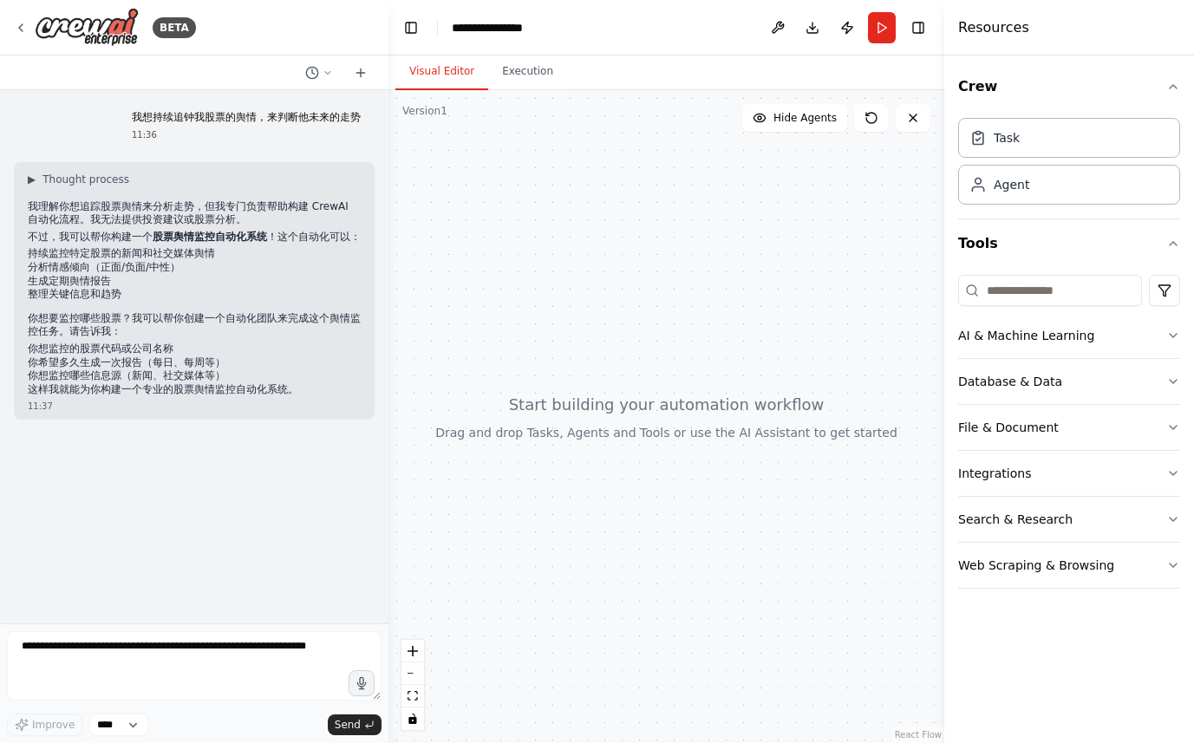
click at [99, 383] on li "你想监控哪些信息源（新闻、社交媒体等）" at bounding box center [194, 376] width 333 height 14
drag, startPoint x: 55, startPoint y: 390, endPoint x: 228, endPoint y: 390, distance: 173.4
click at [229, 383] on li "你想监控哪些信息源（新闻、社交媒体等）" at bounding box center [194, 376] width 333 height 14
click at [173, 411] on div "▶ Thought process 我理解你想追踪股票舆情来分析走势，但我专门负责帮助构建 CrewAI 自动化流程。我无法提供投资建议或股票分析。 不过，我…" at bounding box center [194, 291] width 361 height 258
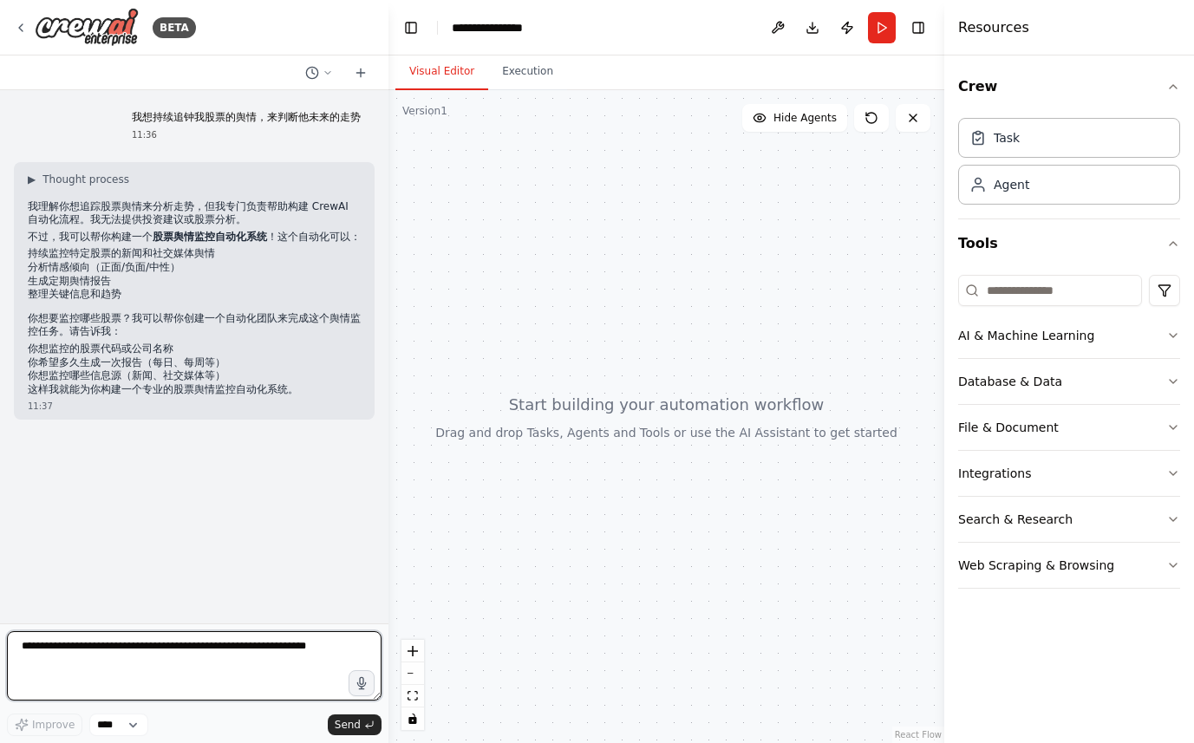
click at [74, 657] on textarea at bounding box center [194, 665] width 375 height 69
type textarea "**********"
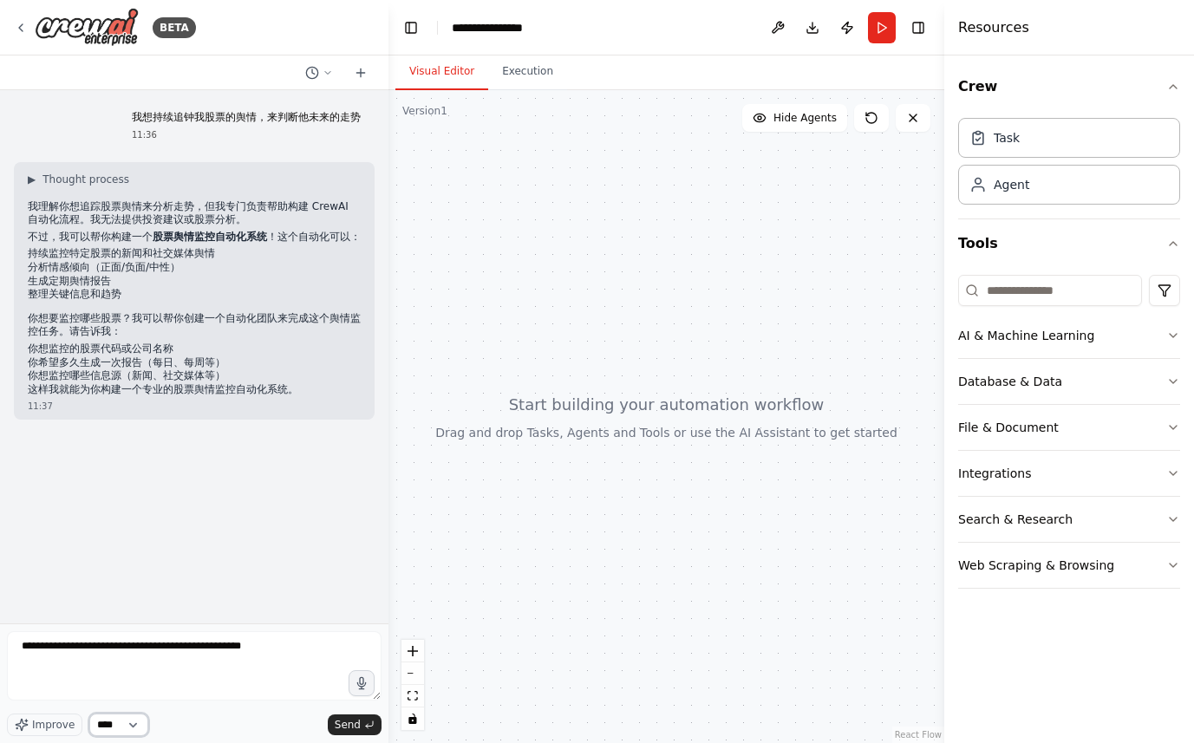
click at [140, 727] on select "****" at bounding box center [118, 724] width 59 height 23
click at [358, 721] on span "Send" at bounding box center [348, 725] width 26 height 14
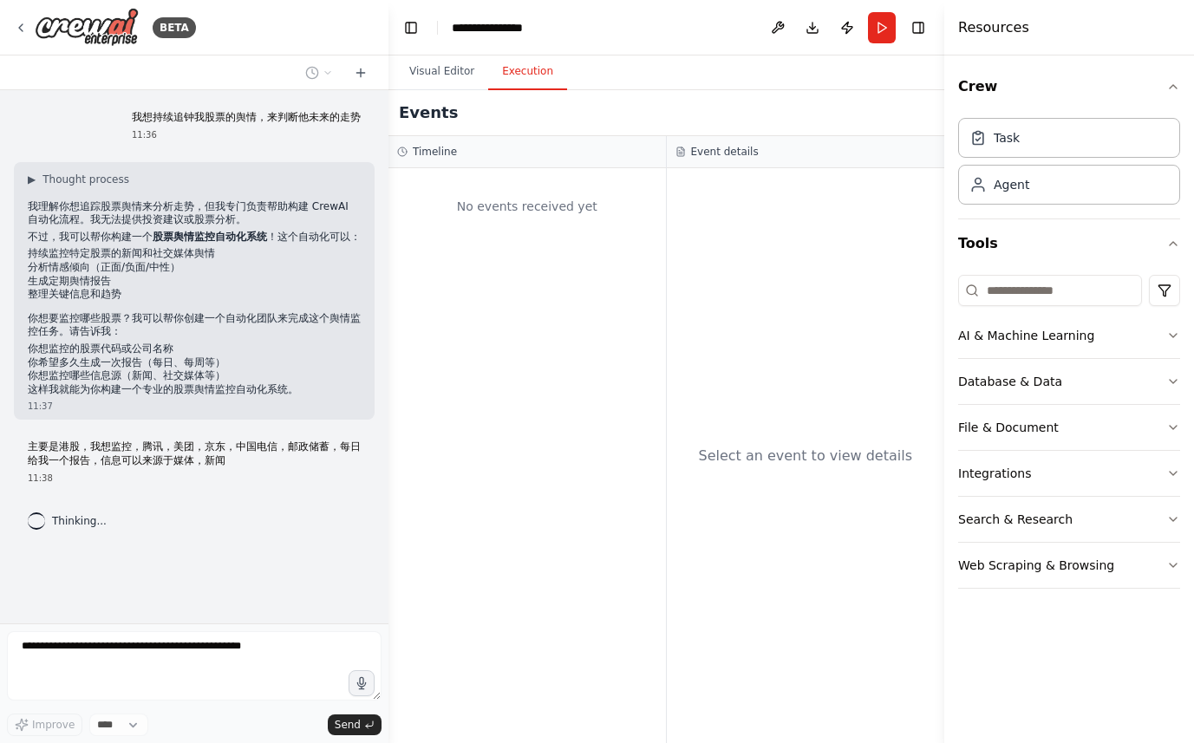
click at [532, 72] on button "Execution" at bounding box center [527, 72] width 79 height 36
click at [438, 71] on button "Visual Editor" at bounding box center [441, 72] width 93 height 36
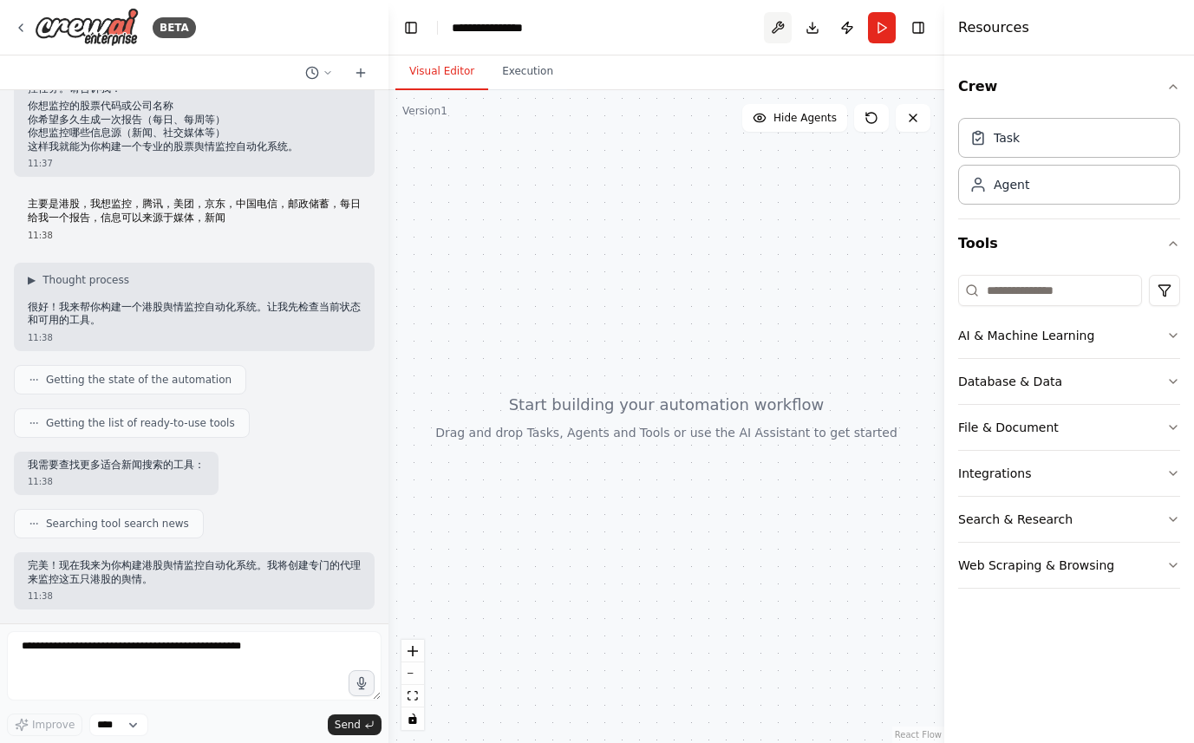
scroll to position [415, 0]
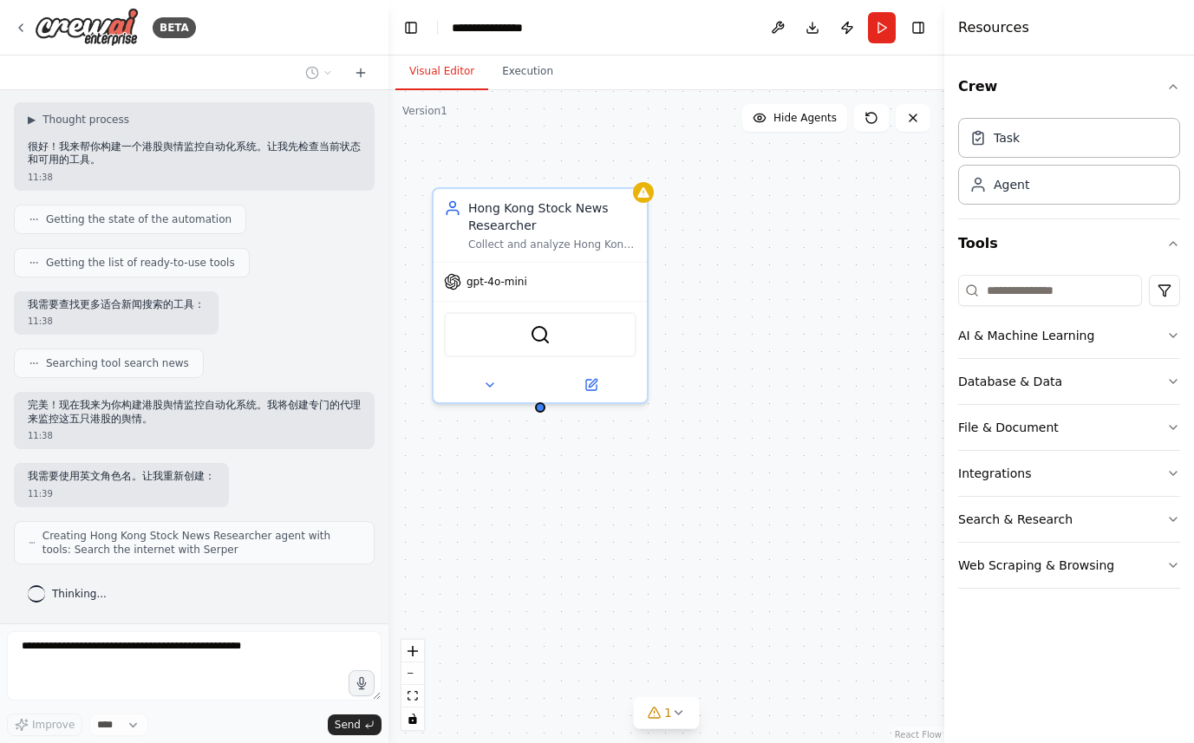
drag, startPoint x: 586, startPoint y: 402, endPoint x: 544, endPoint y: 413, distance: 43.7
click at [544, 413] on div "Hong Kong Stock News Researcher Collect and analyze Hong Kong stock market news…" at bounding box center [666, 416] width 556 height 653
click at [1171, 335] on icon "button" at bounding box center [1172, 335] width 7 height 3
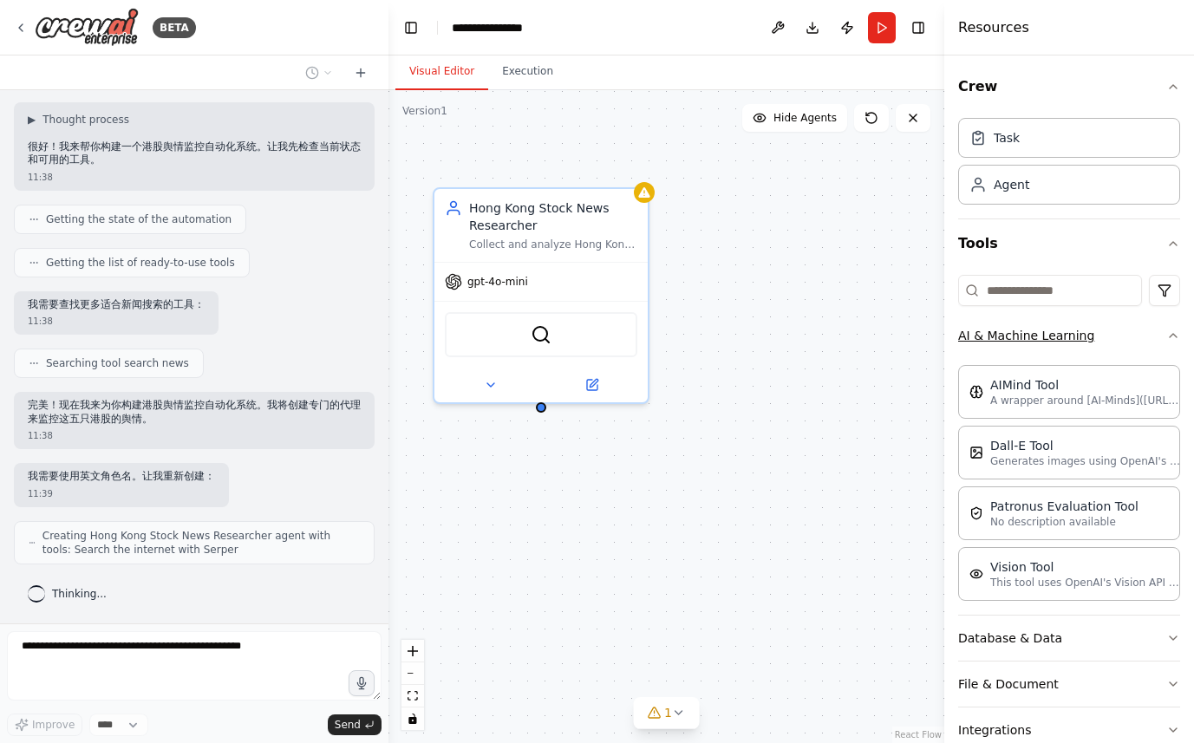
click at [1166, 335] on icon "button" at bounding box center [1173, 336] width 14 height 14
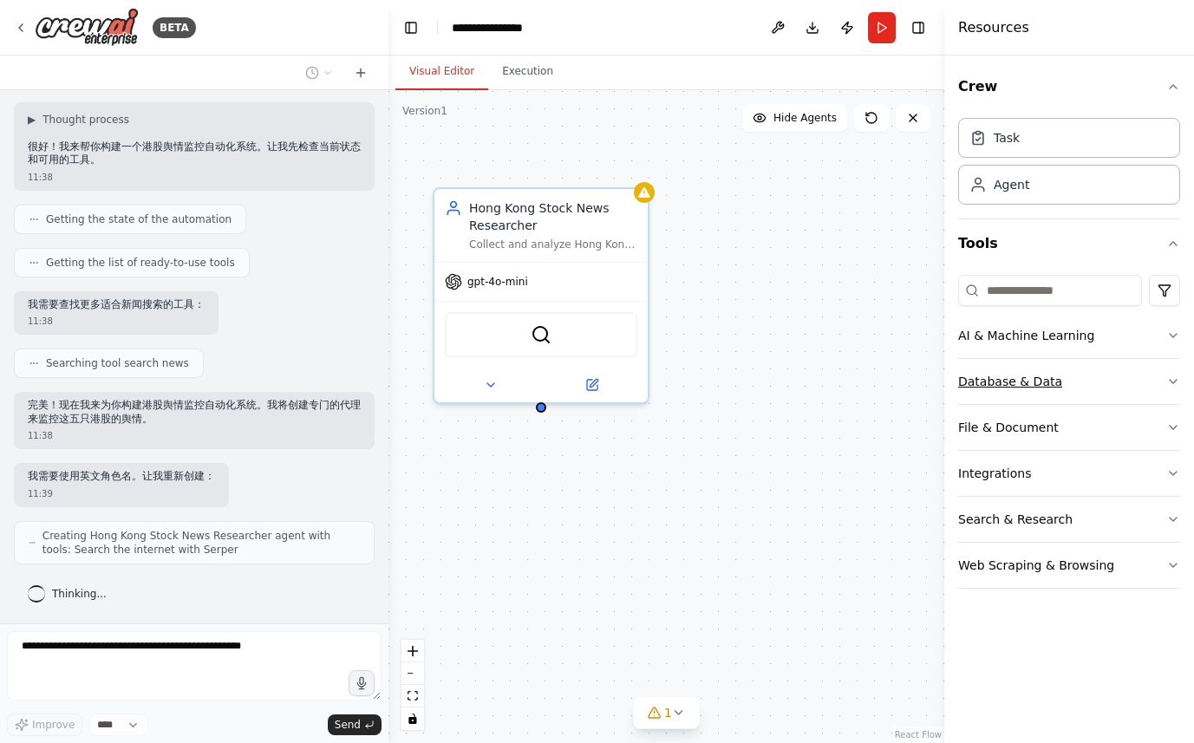
click at [1166, 380] on icon "button" at bounding box center [1173, 382] width 14 height 14
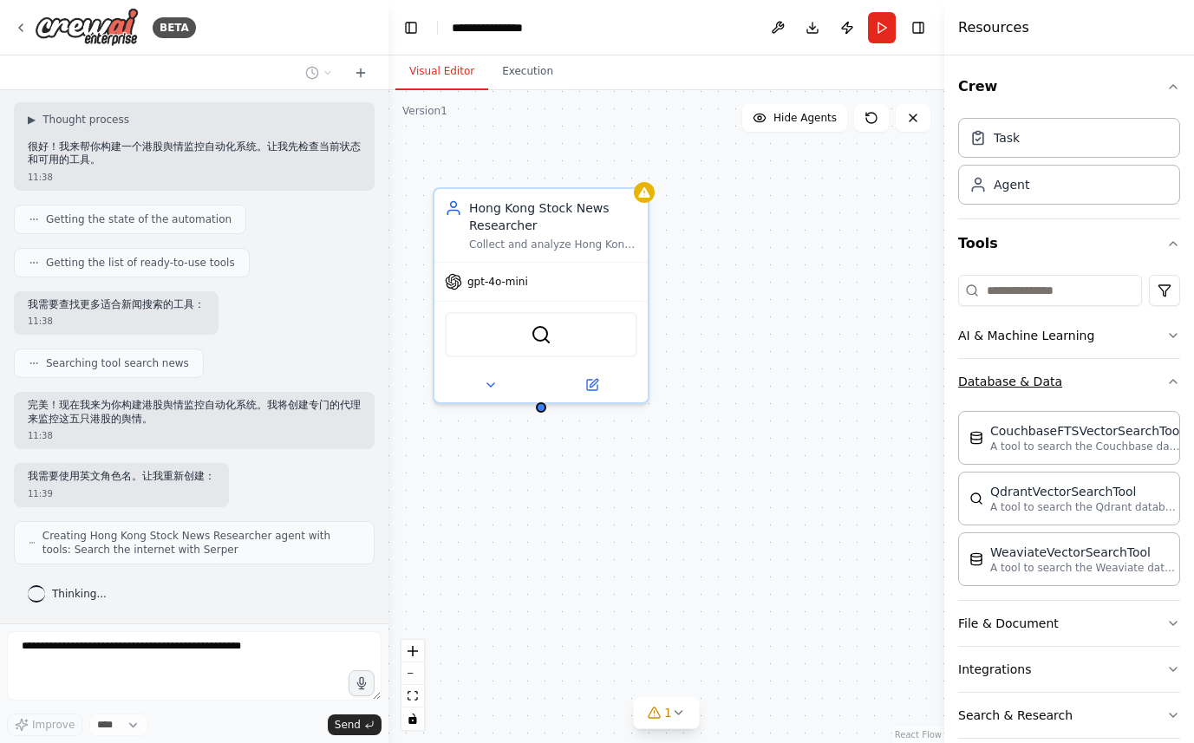
click at [1166, 380] on icon "button" at bounding box center [1173, 382] width 14 height 14
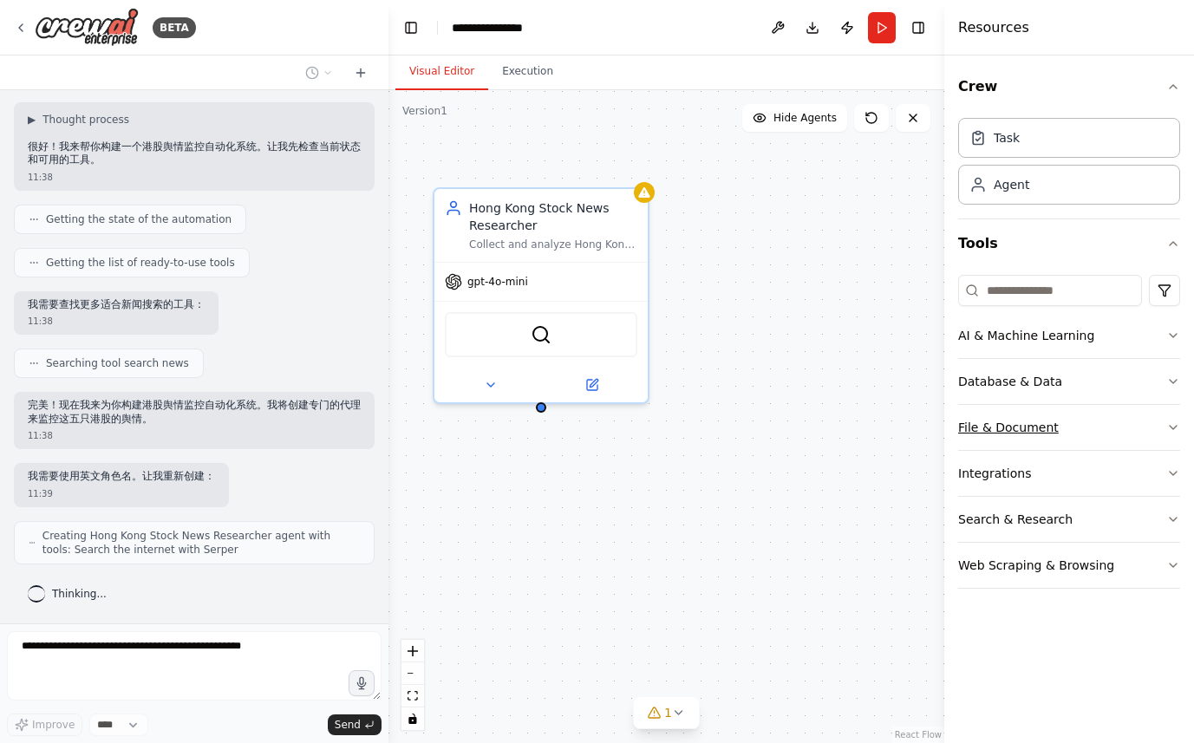
click at [1162, 423] on button "File & Document" at bounding box center [1069, 427] width 222 height 45
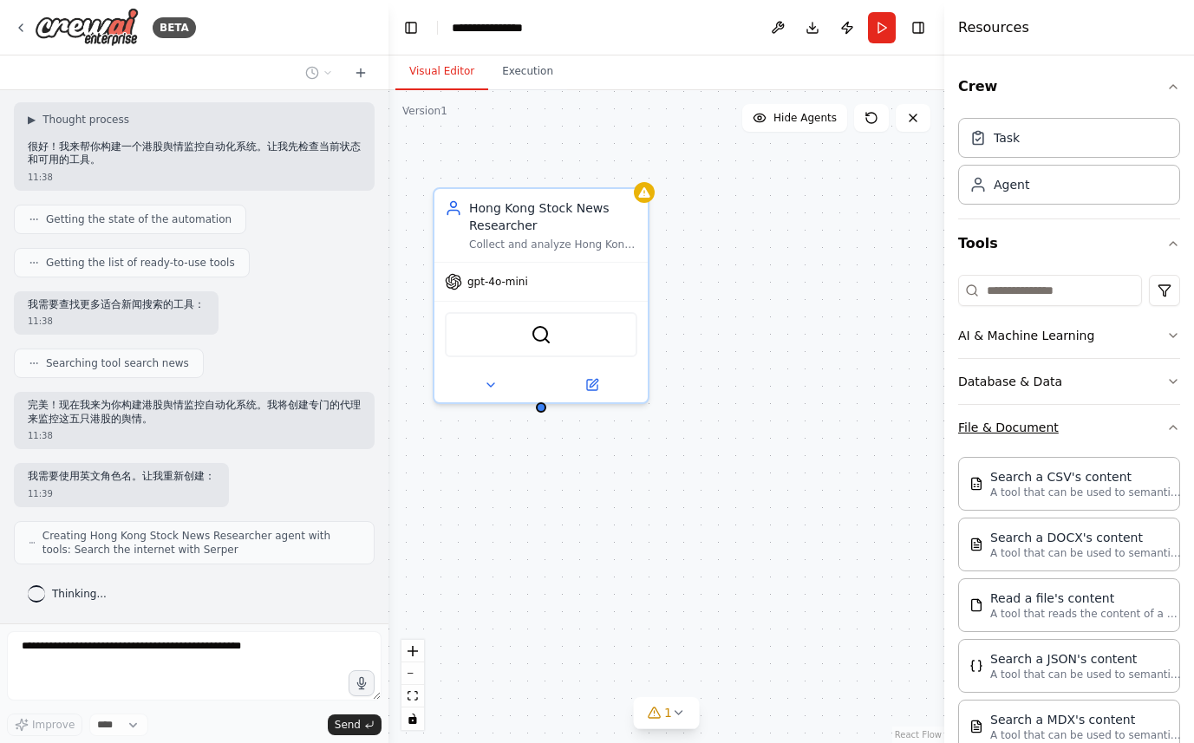
click at [1166, 423] on icon "button" at bounding box center [1173, 427] width 14 height 14
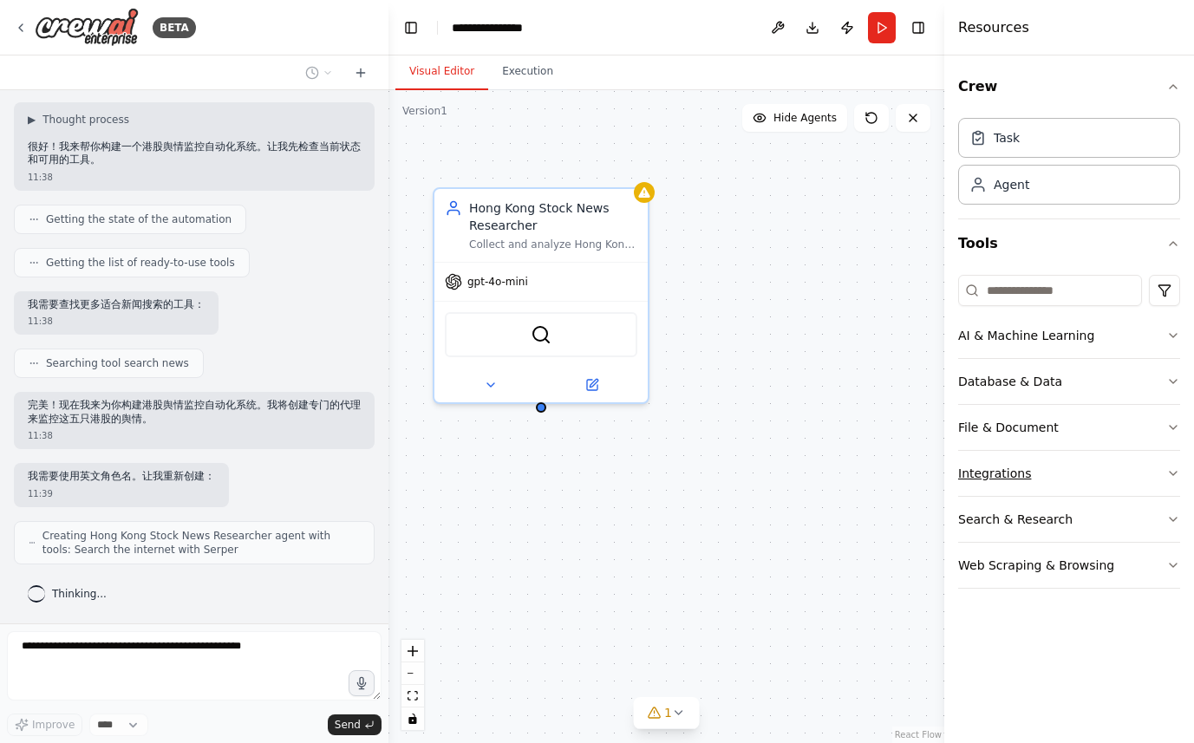
click at [1157, 480] on button "Integrations" at bounding box center [1069, 473] width 222 height 45
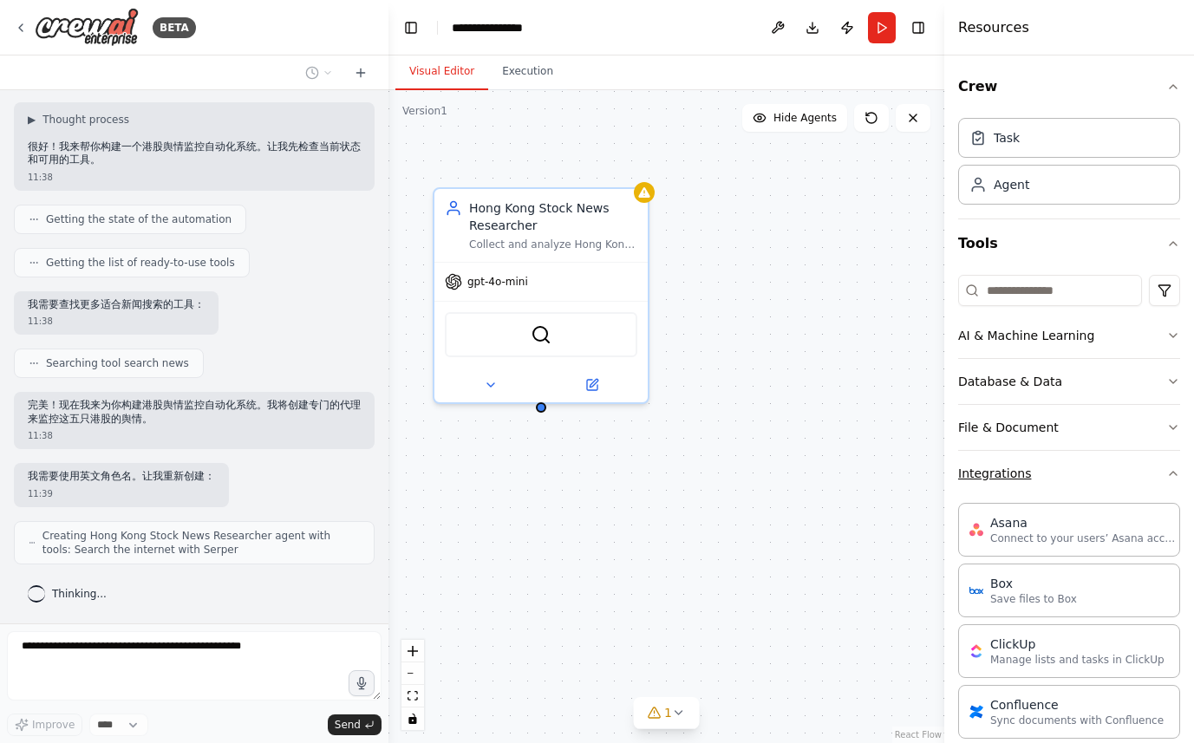
click at [1169, 475] on icon "button" at bounding box center [1172, 473] width 7 height 3
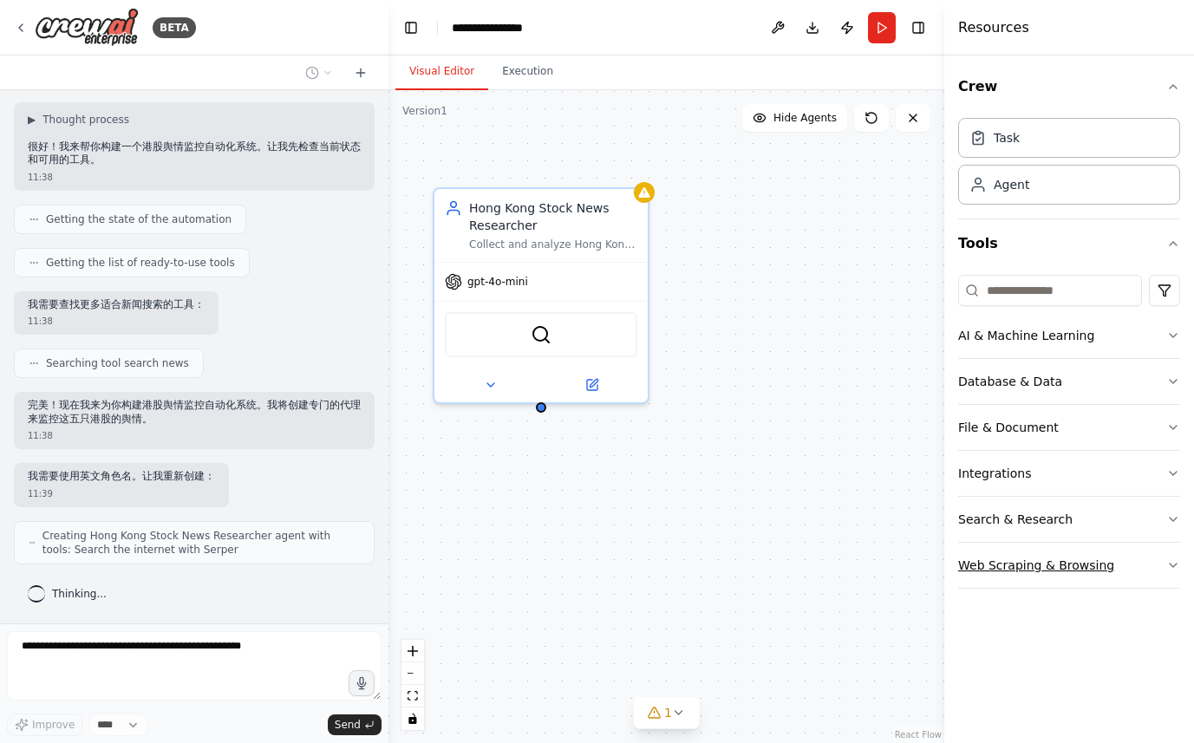
click at [1171, 562] on icon "button" at bounding box center [1173, 565] width 14 height 14
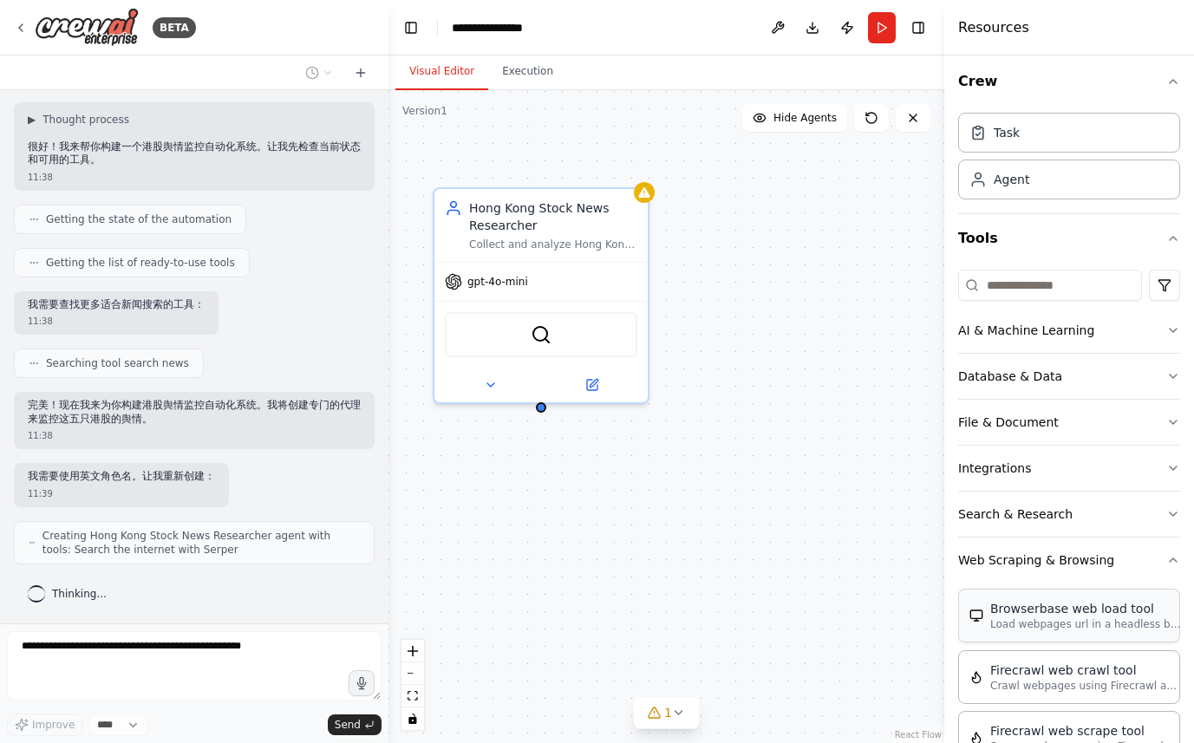
scroll to position [0, 0]
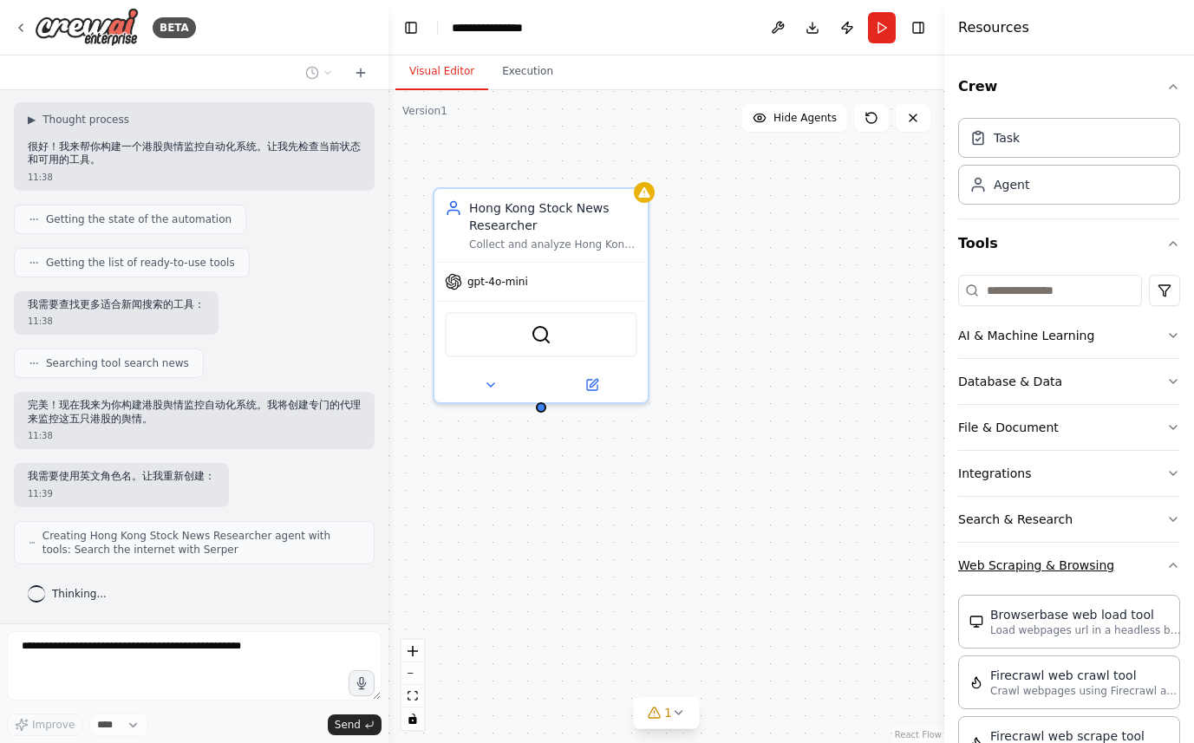
click at [1166, 563] on icon "button" at bounding box center [1173, 565] width 14 height 14
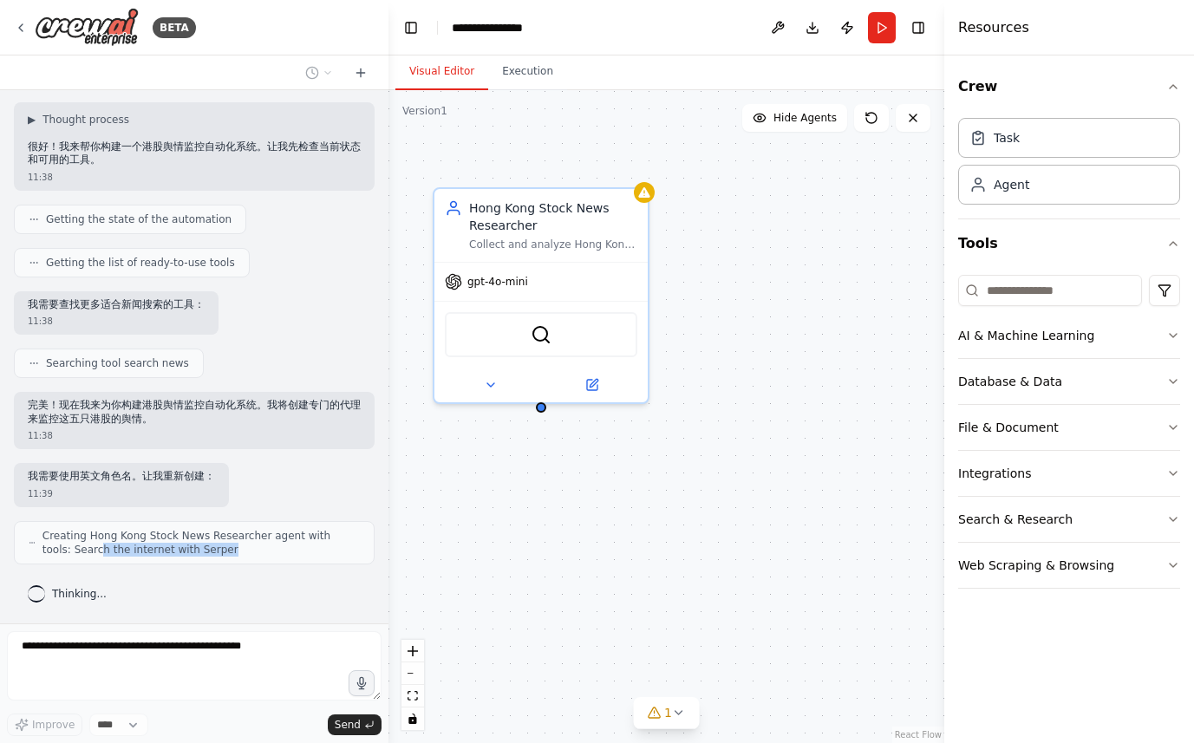
drag, startPoint x: 70, startPoint y: 544, endPoint x: 222, endPoint y: 553, distance: 152.0
click at [222, 553] on span "Creating Hong Kong Stock News Researcher agent with tools: Search the internet …" at bounding box center [200, 543] width 317 height 28
click at [231, 560] on div "Creating Hong Kong Stock News Researcher agent with tools: Search the internet …" at bounding box center [194, 542] width 361 height 43
